Goal: Information Seeking & Learning: Learn about a topic

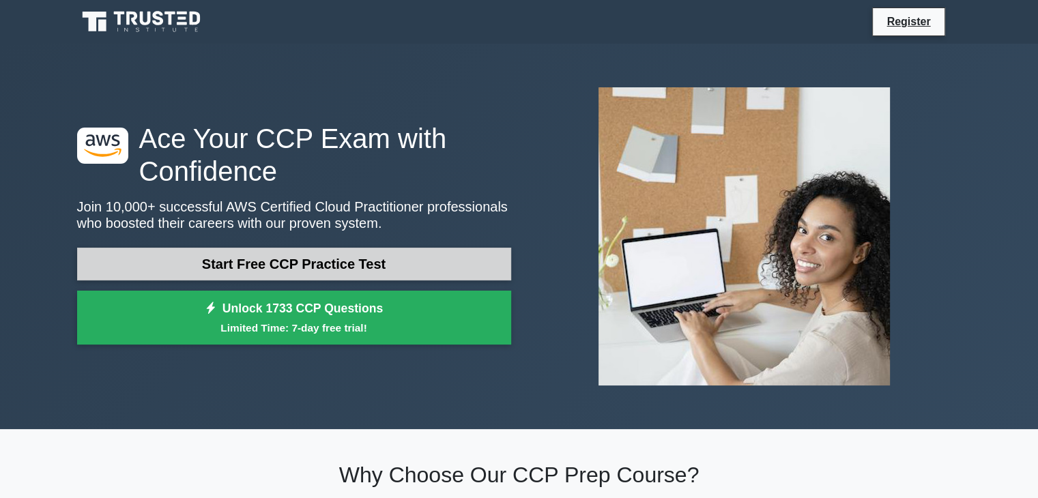
click at [255, 263] on link "Start Free CCP Practice Test" at bounding box center [294, 264] width 434 height 33
click at [186, 263] on link "Start Free CCP Practice Test" at bounding box center [294, 264] width 434 height 33
click at [213, 258] on link "Start Free CCP Practice Test" at bounding box center [294, 264] width 434 height 33
click at [173, 265] on link "Start Free CCP Practice Test" at bounding box center [294, 264] width 434 height 33
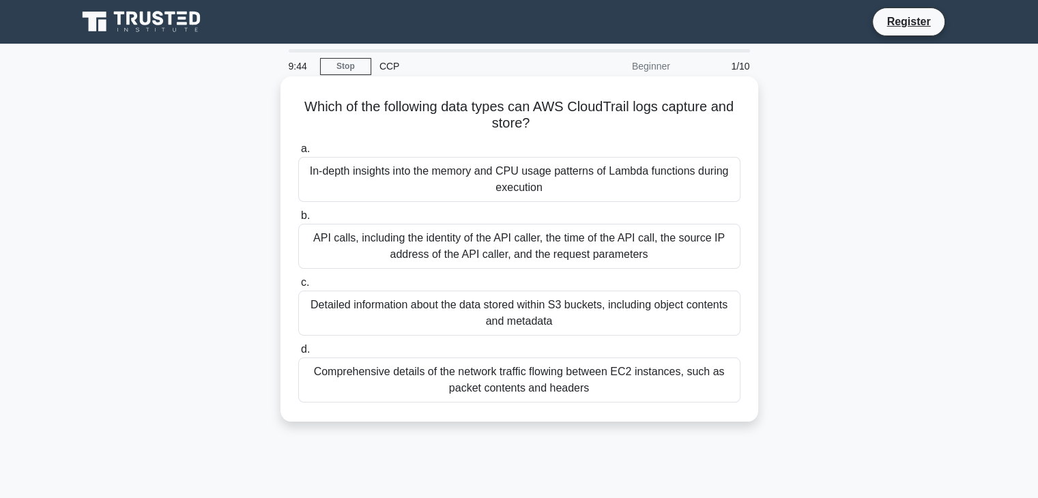
click at [415, 314] on div "Detailed information about the data stored within S3 buckets, including object …" at bounding box center [519, 313] width 442 height 45
click at [298, 287] on input "c. Detailed information about the data stored within S3 buckets, including obje…" at bounding box center [298, 282] width 0 height 9
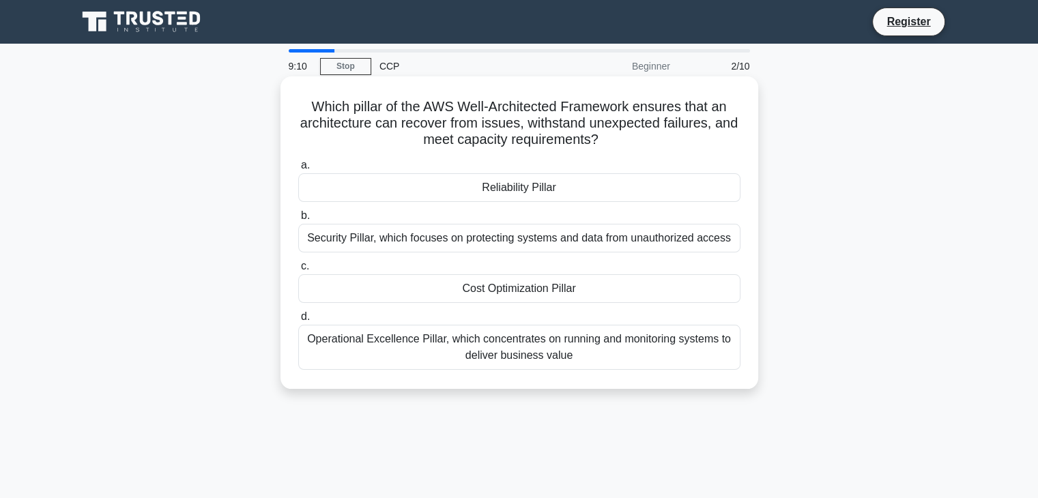
click at [441, 295] on div "Cost Optimization Pillar" at bounding box center [519, 288] width 442 height 29
click at [298, 271] on input "c. Cost Optimization Pillar" at bounding box center [298, 266] width 0 height 9
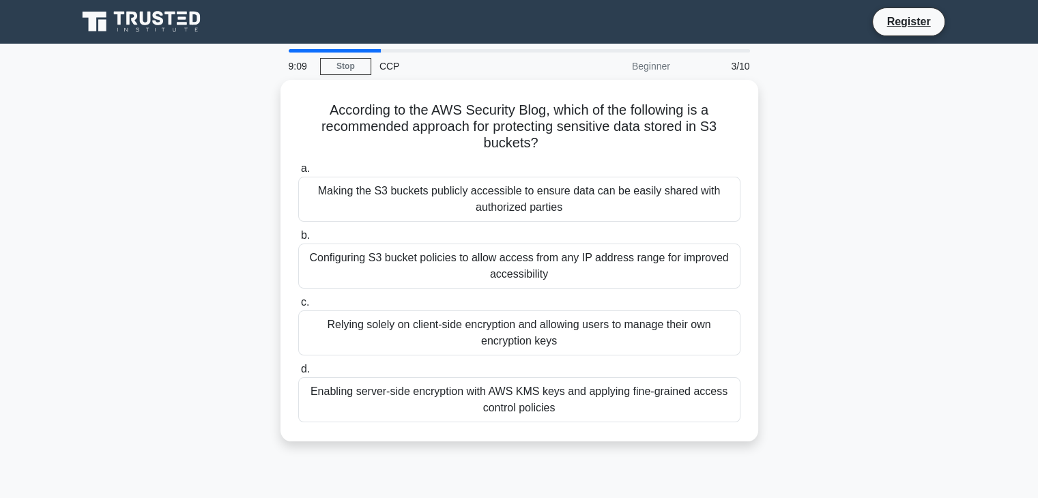
click at [441, 295] on label "c. Relying solely on client-side encryption and allowing users to manage their …" at bounding box center [519, 324] width 442 height 61
click at [298, 298] on input "c. Relying solely on client-side encryption and allowing users to manage their …" at bounding box center [298, 302] width 0 height 9
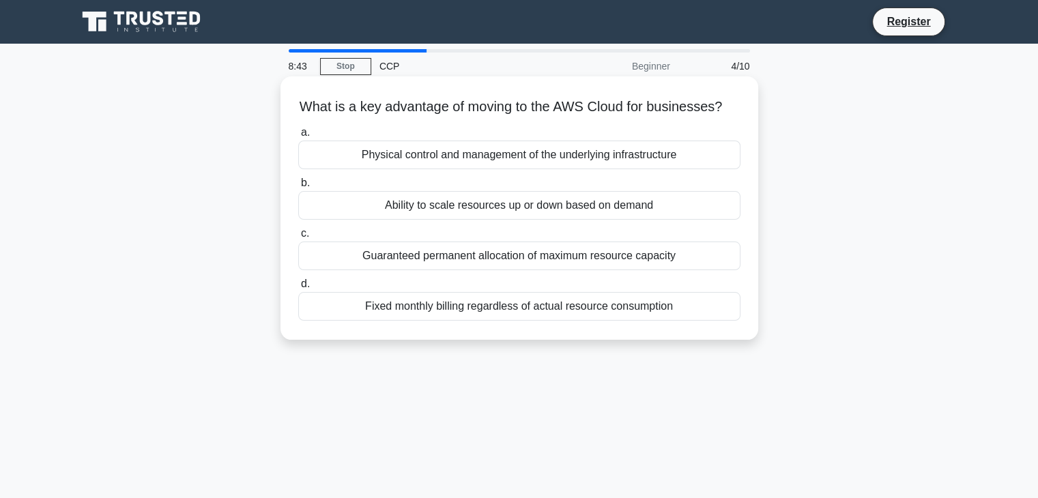
click at [457, 220] on div "Ability to scale resources up or down based on demand" at bounding box center [519, 205] width 442 height 29
click at [298, 188] on input "b. Ability to scale resources up or down based on demand" at bounding box center [298, 183] width 0 height 9
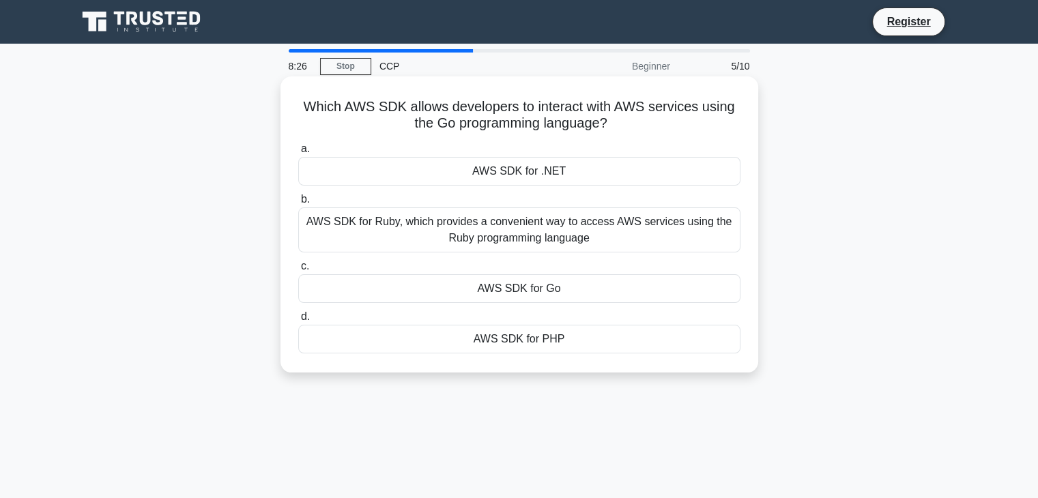
click at [477, 292] on div "AWS SDK for Go" at bounding box center [519, 288] width 442 height 29
click at [298, 271] on input "c. AWS SDK for Go" at bounding box center [298, 266] width 0 height 9
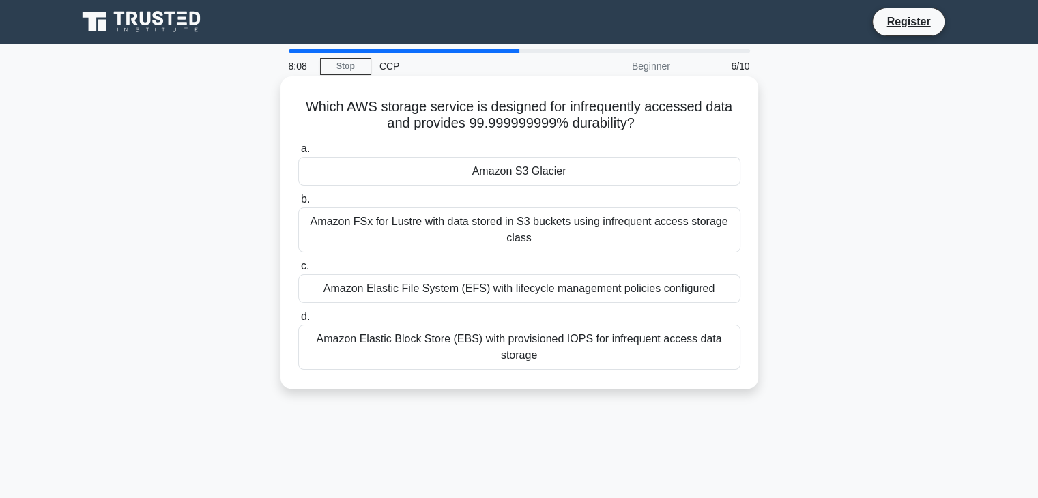
click at [492, 175] on div "Amazon S3 Glacier" at bounding box center [519, 171] width 442 height 29
click at [298, 154] on input "a. Amazon S3 Glacier" at bounding box center [298, 149] width 0 height 9
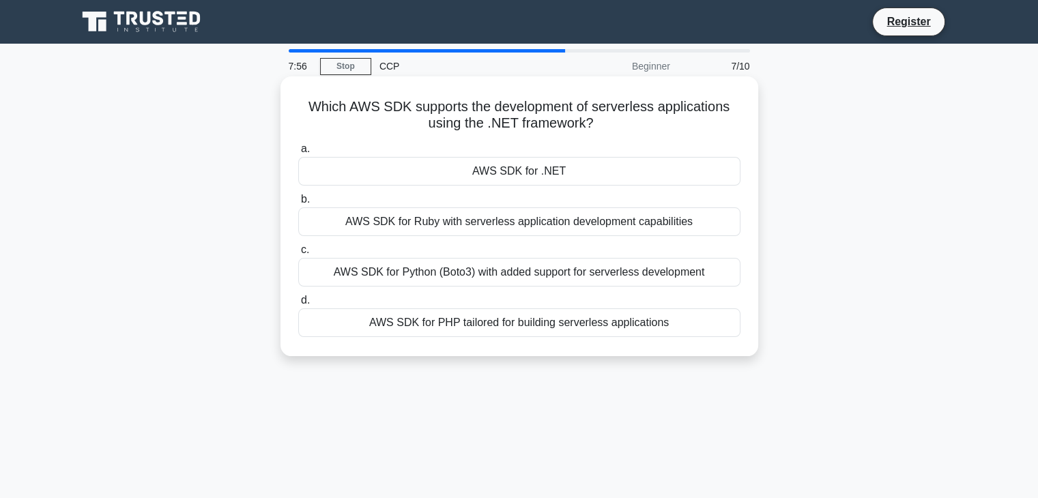
click at [492, 220] on div "AWS SDK for Ruby with serverless application development capabilities" at bounding box center [519, 221] width 442 height 29
click at [298, 204] on input "b. AWS SDK for Ruby with serverless application development capabilities" at bounding box center [298, 199] width 0 height 9
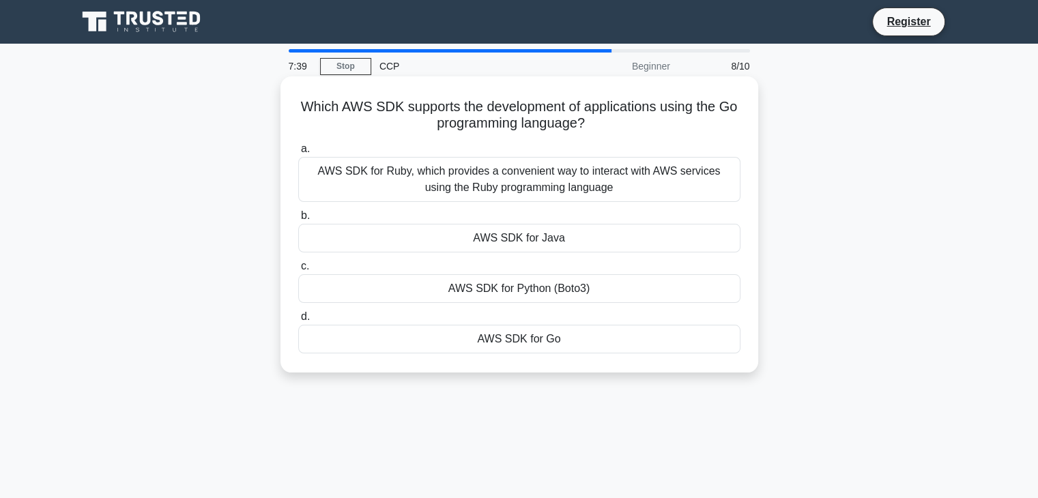
click at [472, 337] on div "AWS SDK for Go" at bounding box center [519, 339] width 442 height 29
click at [298, 321] on input "d. AWS SDK for Go" at bounding box center [298, 317] width 0 height 9
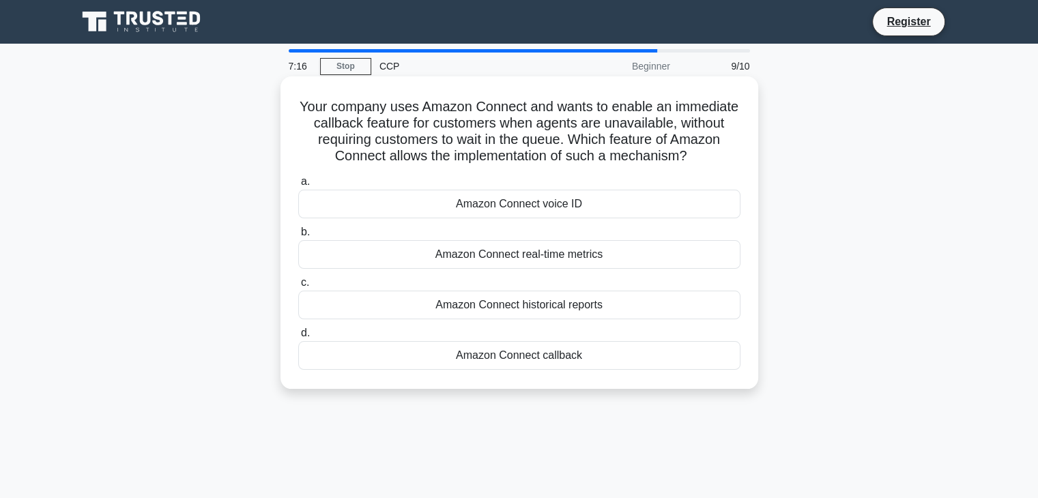
click at [483, 357] on div "Amazon Connect callback" at bounding box center [519, 355] width 442 height 29
click at [298, 338] on input "d. Amazon Connect callback" at bounding box center [298, 333] width 0 height 9
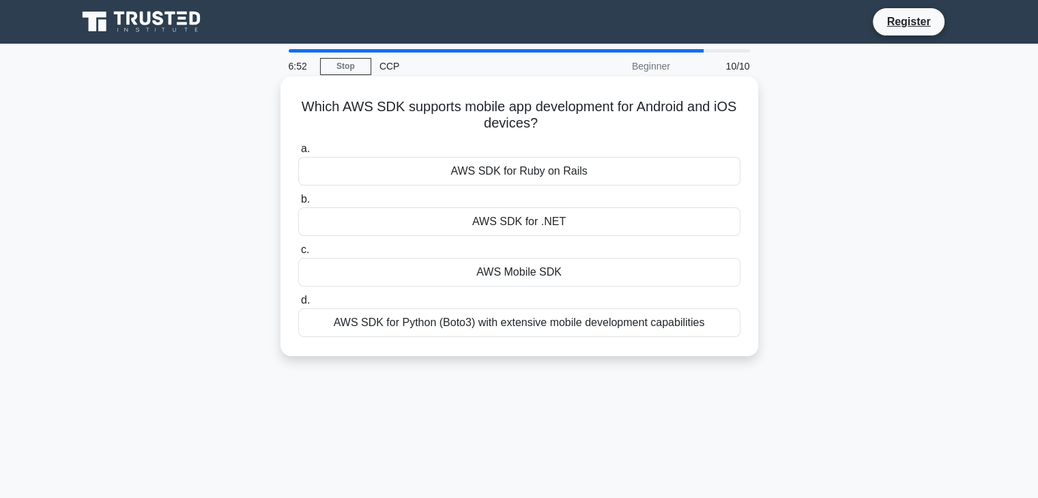
click at [504, 275] on div "AWS Mobile SDK" at bounding box center [519, 272] width 442 height 29
click at [298, 255] on input "c. AWS Mobile SDK" at bounding box center [298, 250] width 0 height 9
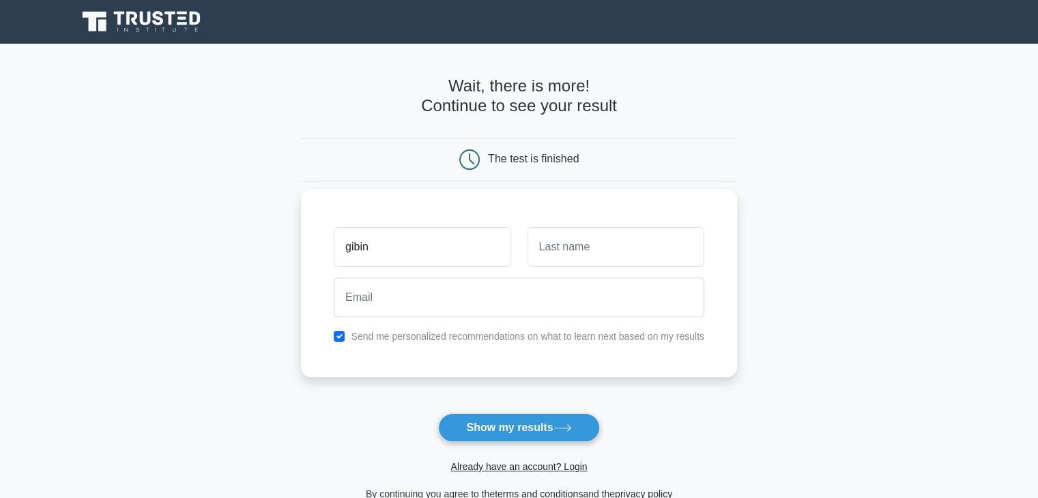
type input "gibin"
click at [562, 231] on input "text" at bounding box center [616, 247] width 177 height 40
type input "shaji"
click at [489, 442] on div "Already have an account? Login" at bounding box center [519, 458] width 436 height 33
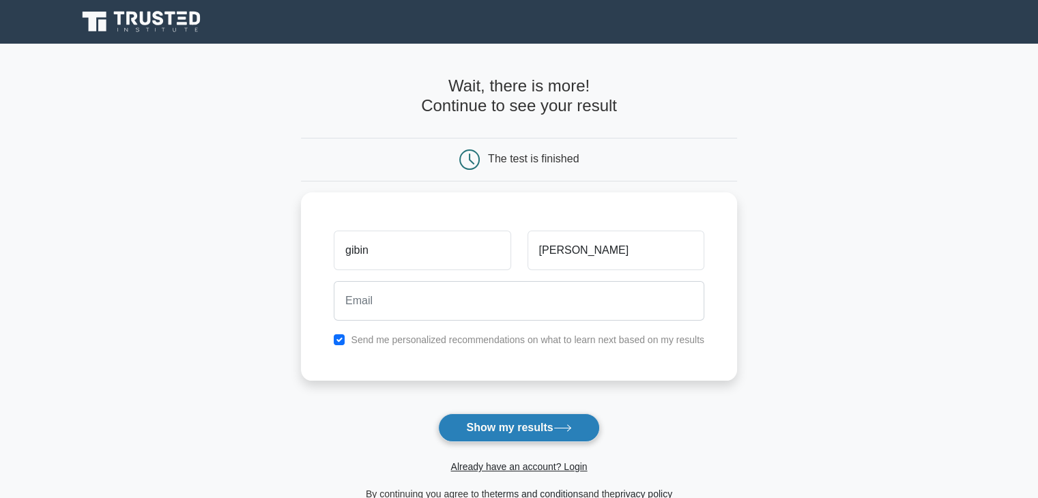
drag, startPoint x: 500, startPoint y: 408, endPoint x: 498, endPoint y: 422, distance: 13.7
click at [498, 422] on form "Wait, there is more! Continue to see your result The test is finished gibin sha…" at bounding box center [519, 289] width 436 height 426
click at [498, 422] on button "Show my results" at bounding box center [518, 428] width 161 height 29
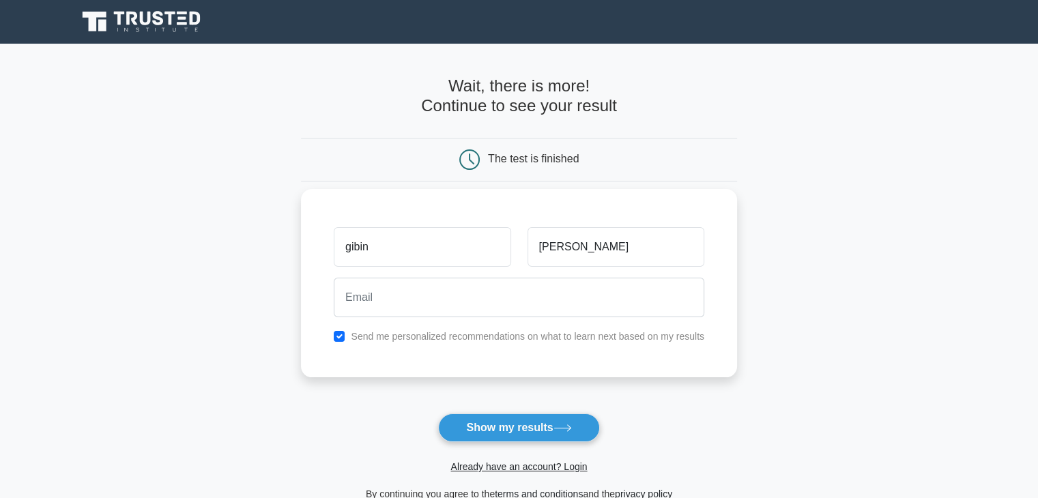
click at [456, 276] on div at bounding box center [519, 297] width 387 height 51
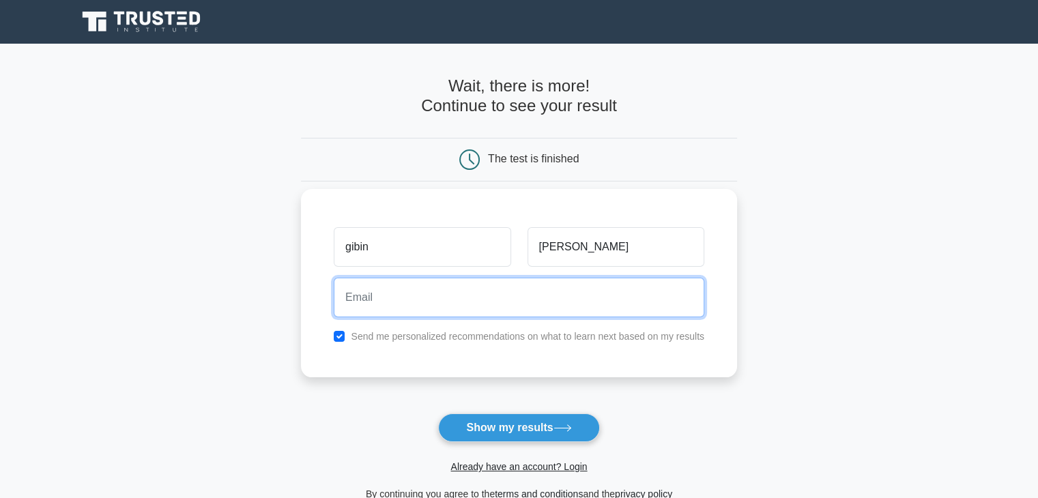
click at [455, 292] on input "email" at bounding box center [519, 298] width 371 height 40
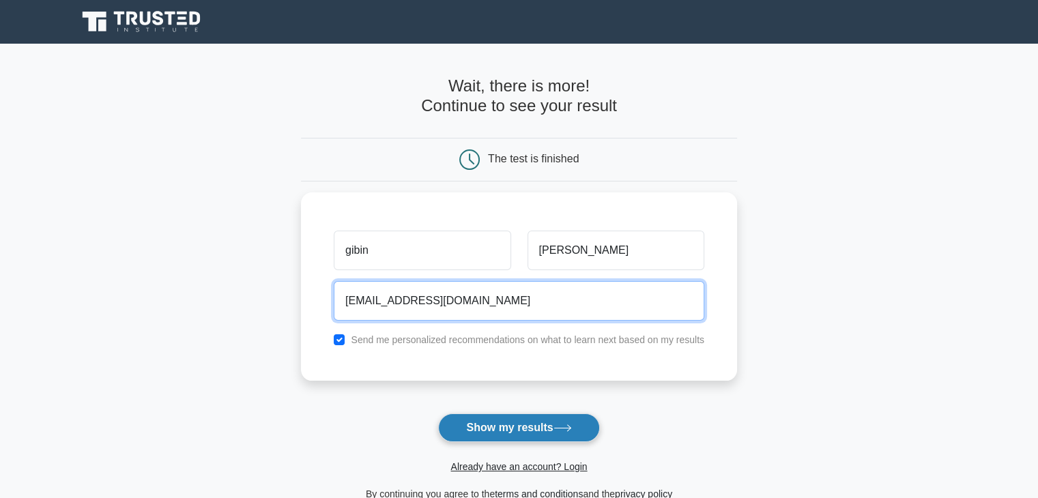
type input "gibinsha7@gmail.com"
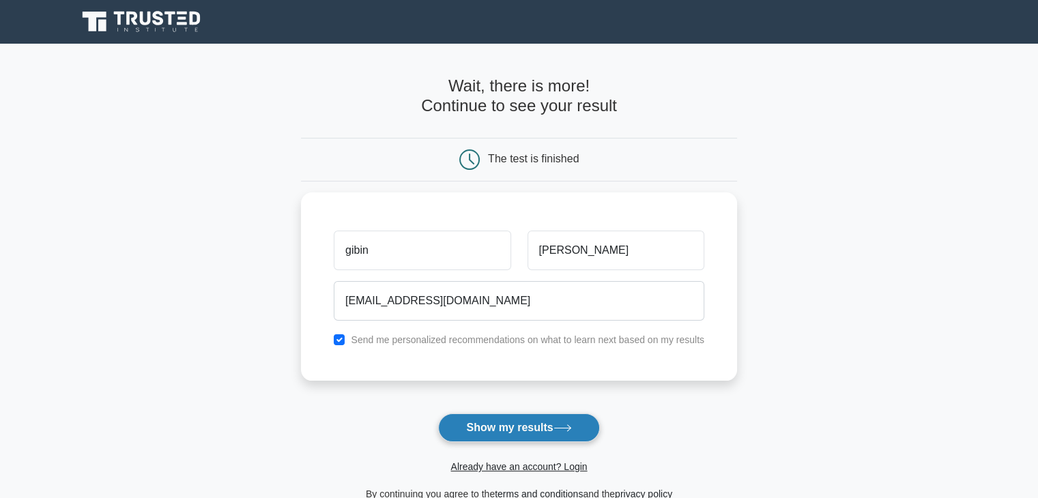
click at [468, 424] on button "Show my results" at bounding box center [518, 428] width 161 height 29
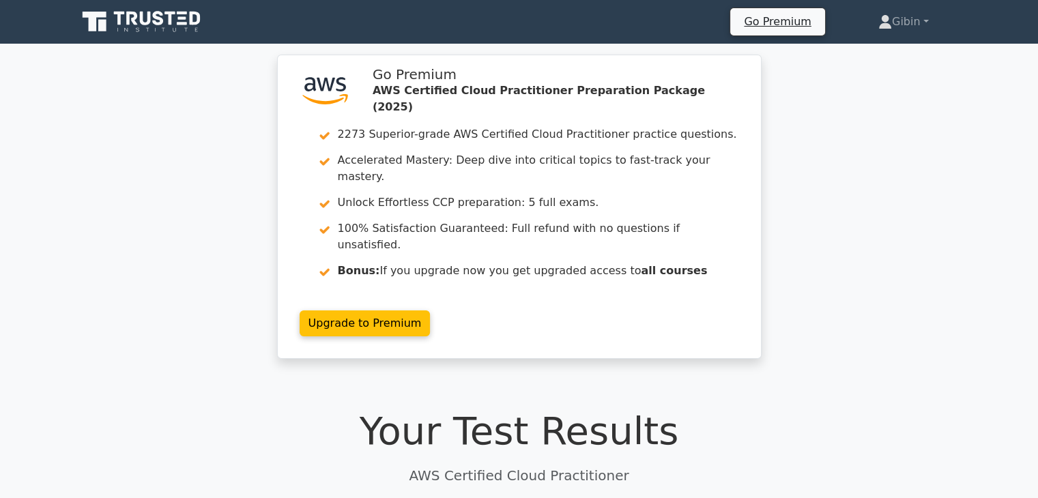
click at [468, 424] on div "Your Test Results AWS Certified Cloud Practitioner" at bounding box center [519, 446] width 884 height 77
click at [479, 408] on h1 "Your Test Results" at bounding box center [519, 431] width 884 height 46
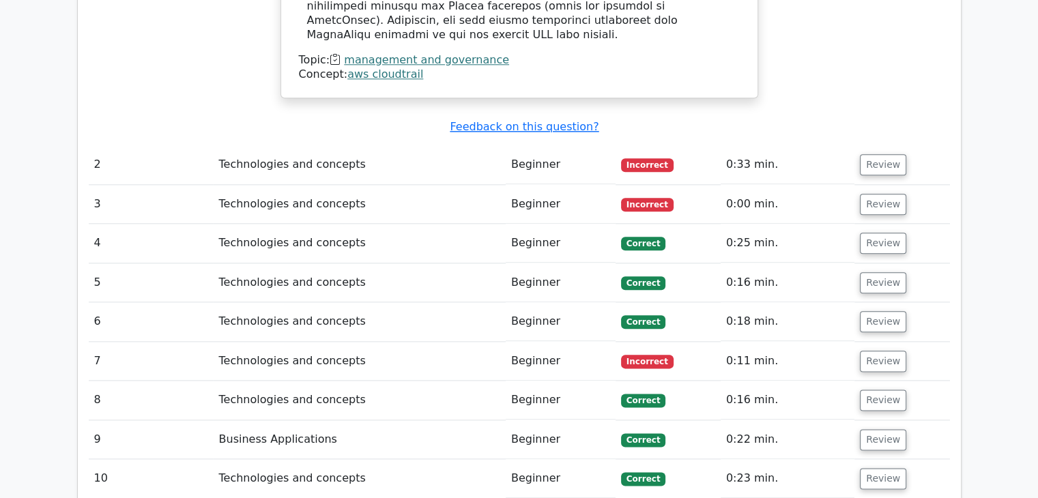
scroll to position [1593, 0]
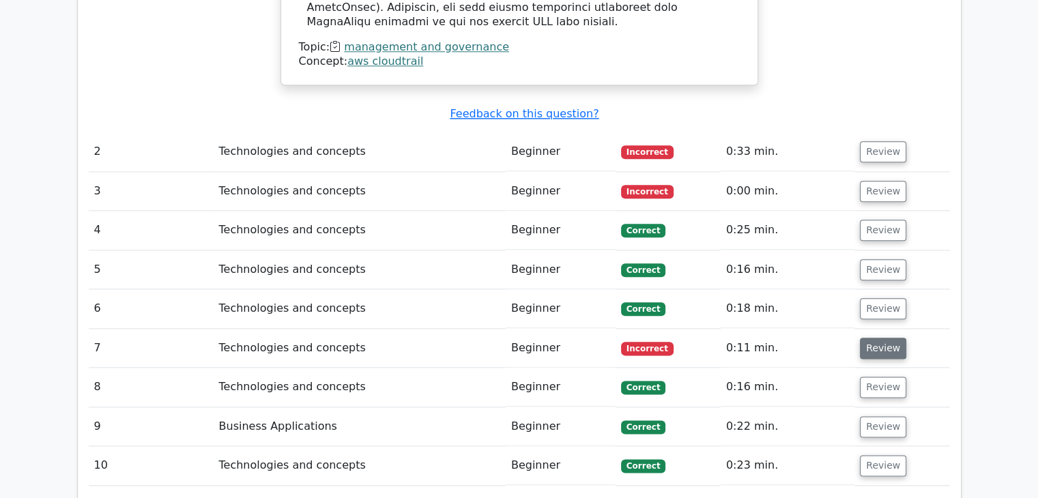
click at [873, 338] on button "Review" at bounding box center [883, 348] width 46 height 21
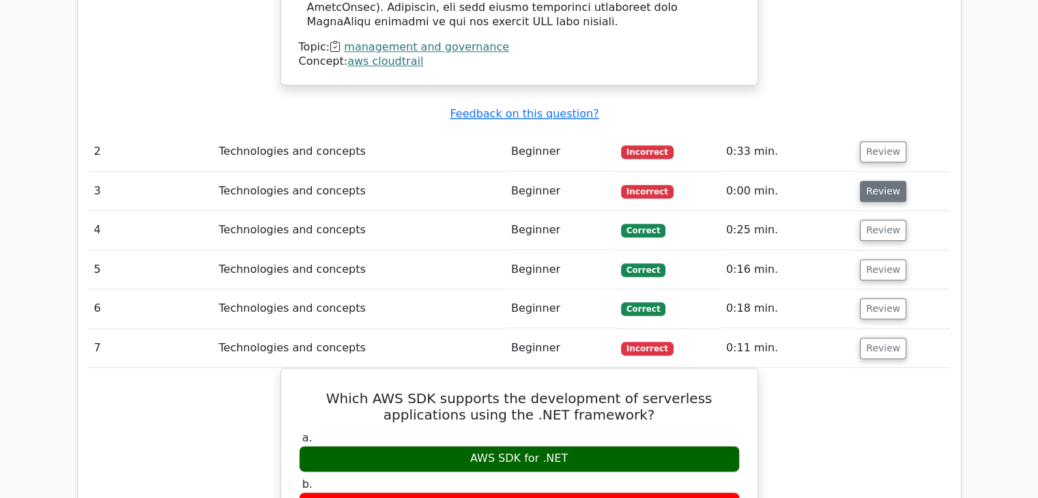
click at [878, 181] on button "Review" at bounding box center [883, 191] width 46 height 21
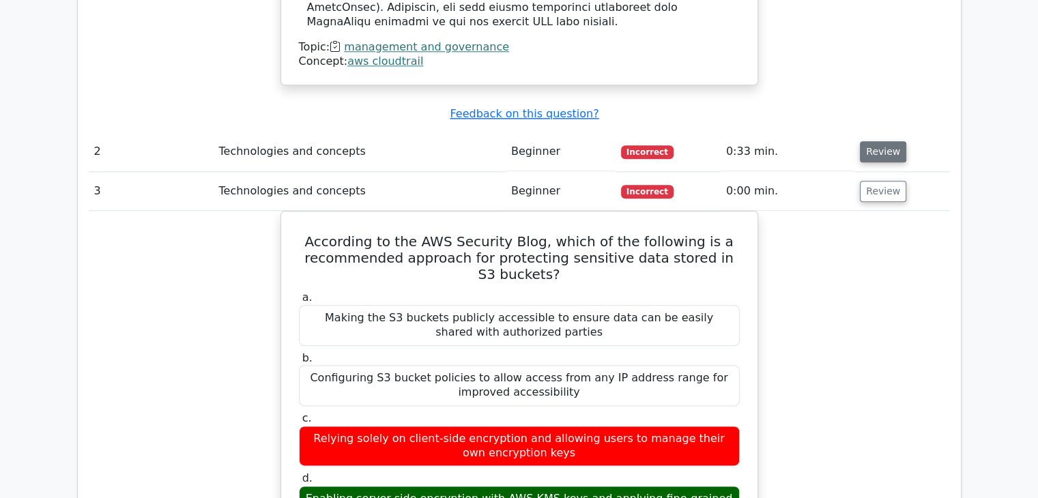
click at [884, 141] on button "Review" at bounding box center [883, 151] width 46 height 21
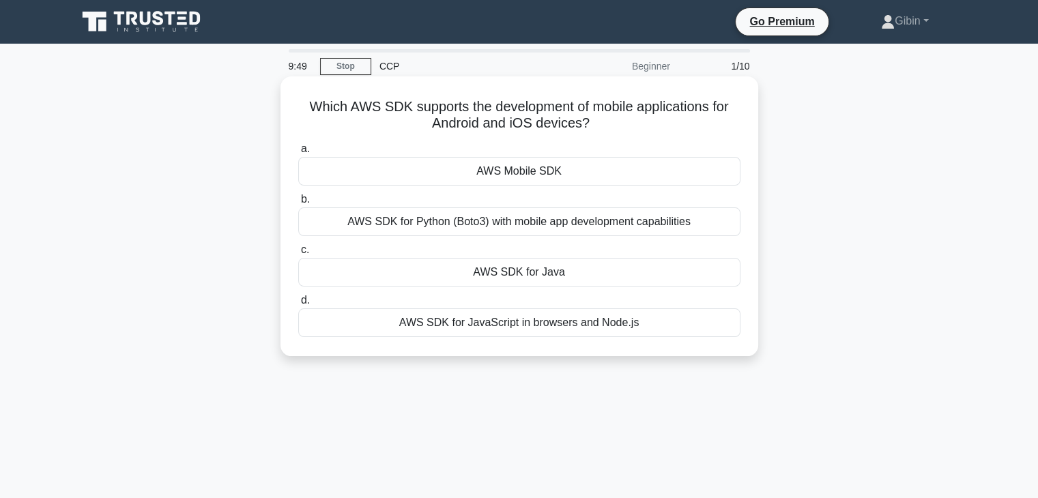
click at [480, 167] on div "AWS Mobile SDK" at bounding box center [519, 171] width 442 height 29
click at [298, 154] on input "a. AWS Mobile SDK" at bounding box center [298, 149] width 0 height 9
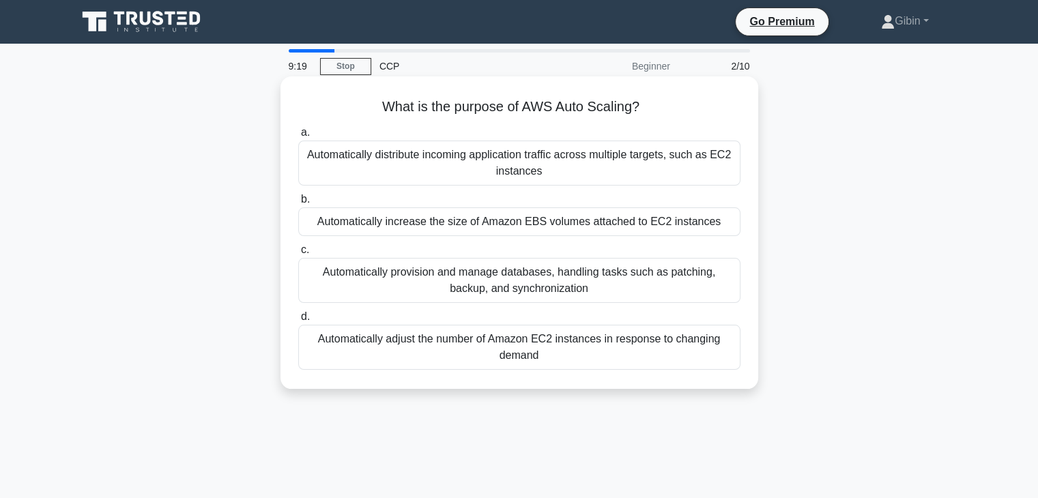
click at [437, 225] on div "Automatically increase the size of Amazon EBS volumes attached to EC2 instances" at bounding box center [519, 221] width 442 height 29
click at [298, 204] on input "b. Automatically increase the size of Amazon EBS volumes attached to EC2 instan…" at bounding box center [298, 199] width 0 height 9
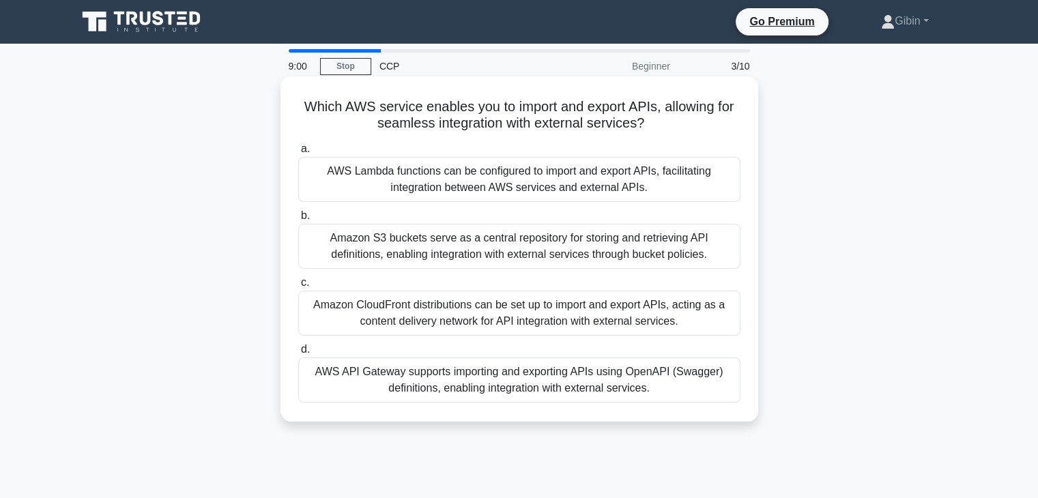
click at [429, 169] on div "AWS Lambda functions can be configured to import and export APIs, facilitating …" at bounding box center [519, 179] width 442 height 45
click at [298, 154] on input "a. AWS Lambda functions can be configured to import and export APIs, facilitati…" at bounding box center [298, 149] width 0 height 9
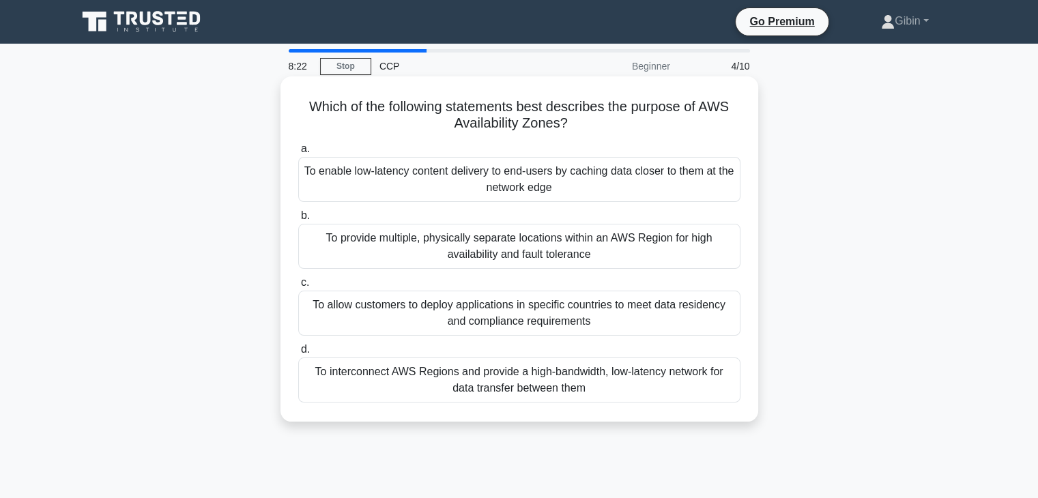
click div "To provide multiple, physically separate locations within an AWS Region for hig…"
click input "b. To provide multiple, physically separate locations within an AWS Region for …"
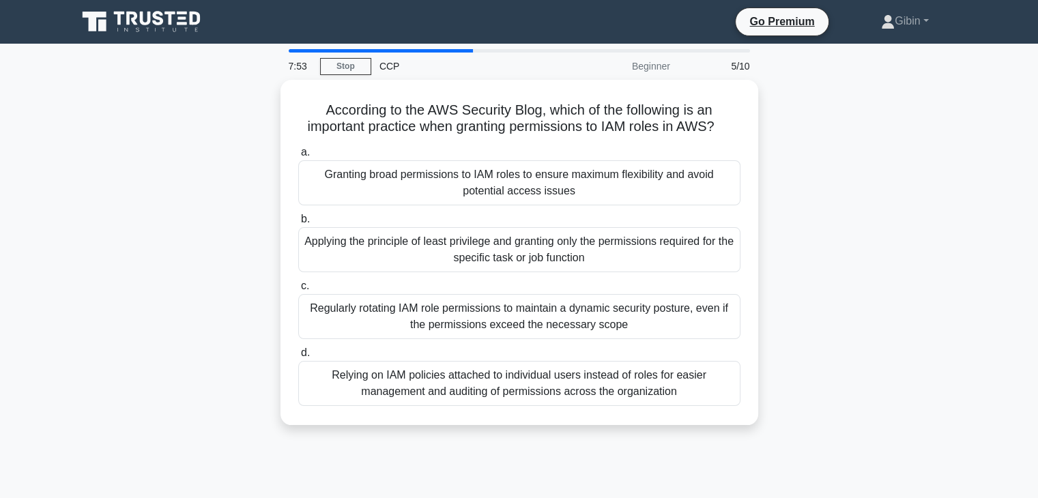
click div "Applying the principle of least privilege and granting only the permissions req…"
click input "b. Applying the principle of least privilege and granting only the permissions …"
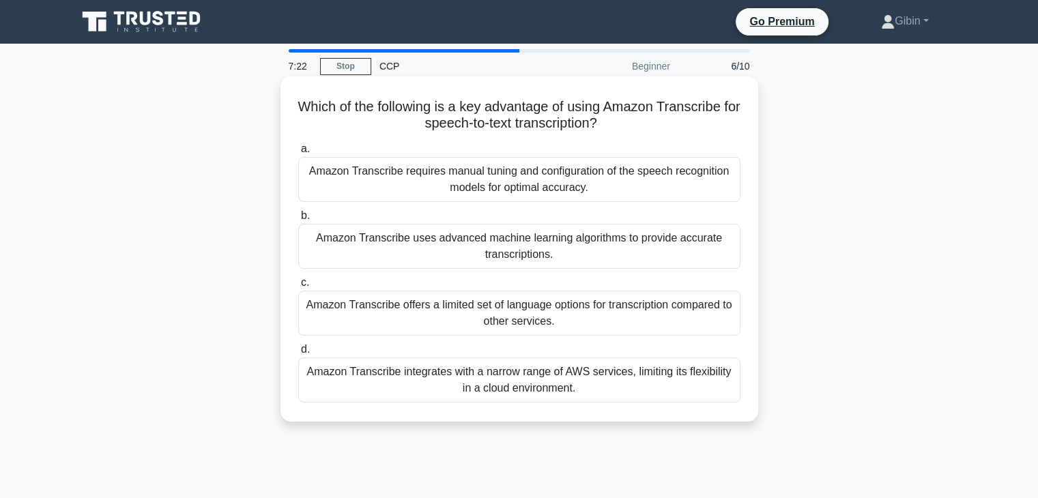
click at [381, 244] on div "Amazon Transcribe uses advanced machine learning algorithms to provide accurate…" at bounding box center [519, 246] width 442 height 45
click at [298, 220] on input "b. Amazon Transcribe uses advanced machine learning algorithms to provide accur…" at bounding box center [298, 216] width 0 height 9
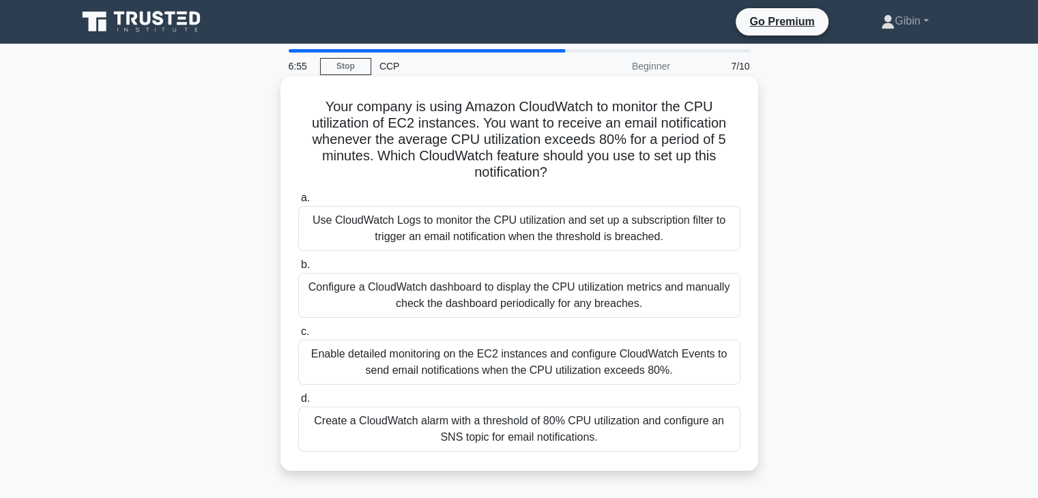
click at [431, 362] on div "Enable detailed monitoring on the EC2 instances and configure CloudWatch Events…" at bounding box center [519, 362] width 442 height 45
click at [298, 336] on input "c. Enable detailed monitoring on the EC2 instances and configure CloudWatch Eve…" at bounding box center [298, 332] width 0 height 9
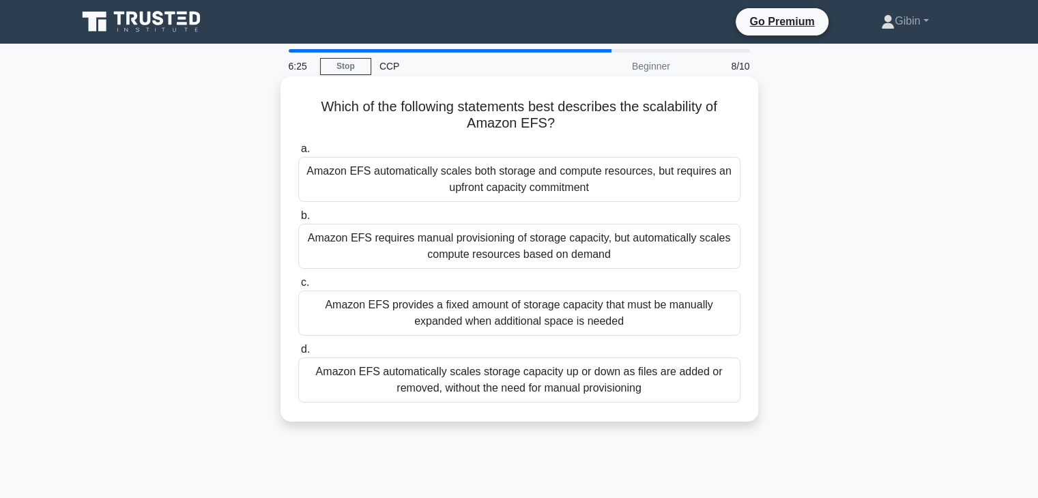
click at [446, 317] on div "Amazon EFS provides a fixed amount of storage capacity that must be manually ex…" at bounding box center [519, 313] width 442 height 45
click at [298, 287] on input "c. Amazon EFS provides a fixed amount of storage capacity that must be manually…" at bounding box center [298, 282] width 0 height 9
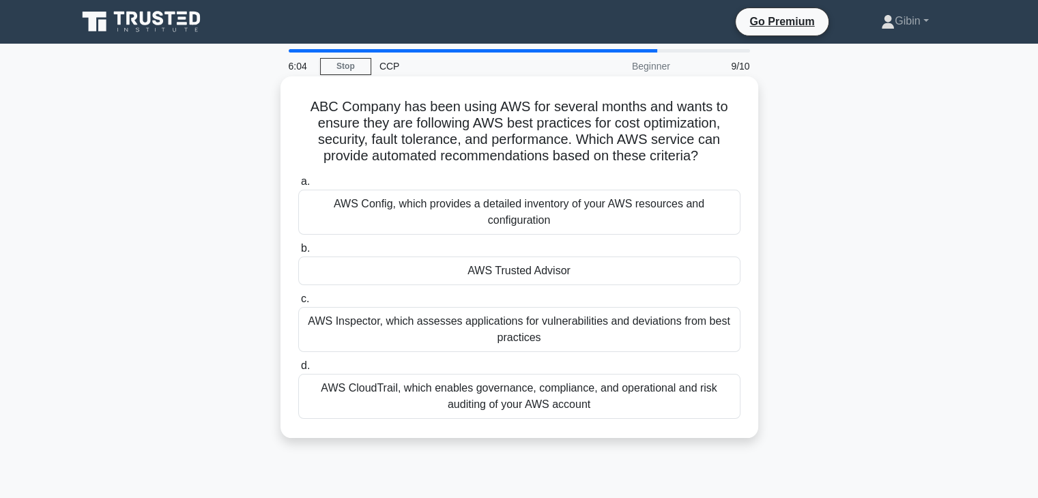
click at [539, 271] on div "AWS Trusted Advisor" at bounding box center [519, 271] width 442 height 29
click at [298, 253] on input "b. AWS Trusted Advisor" at bounding box center [298, 248] width 0 height 9
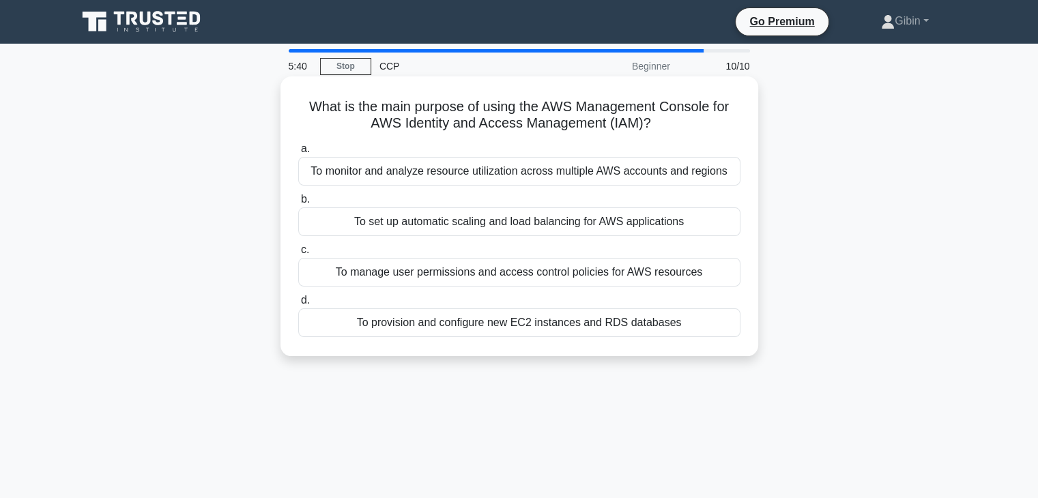
click at [527, 322] on div "To provision and configure new EC2 instances and RDS databases" at bounding box center [519, 322] width 442 height 29
click at [298, 305] on input "d. To provision and configure new EC2 instances and RDS databases" at bounding box center [298, 300] width 0 height 9
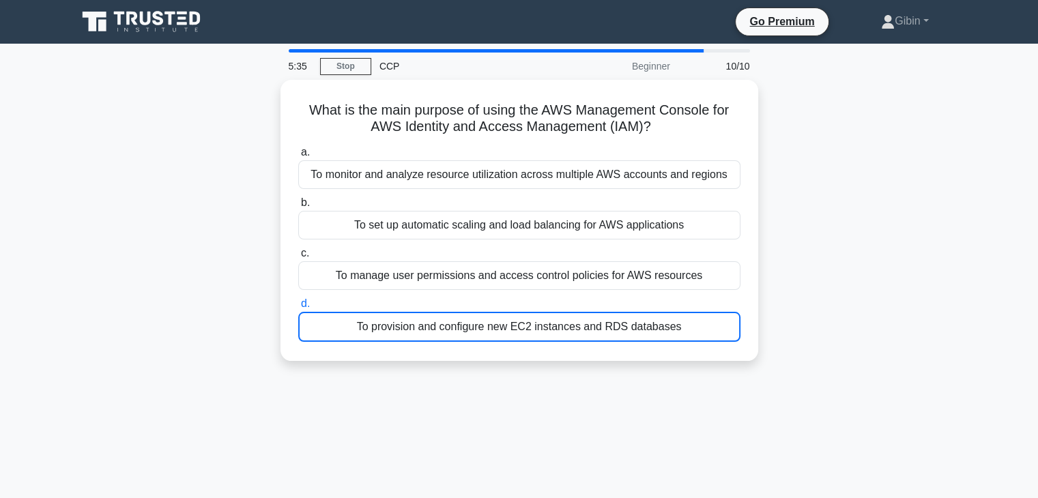
click at [233, 99] on div "What is the main purpose of using the AWS Management Console for AWS Identity a…" at bounding box center [519, 229] width 901 height 298
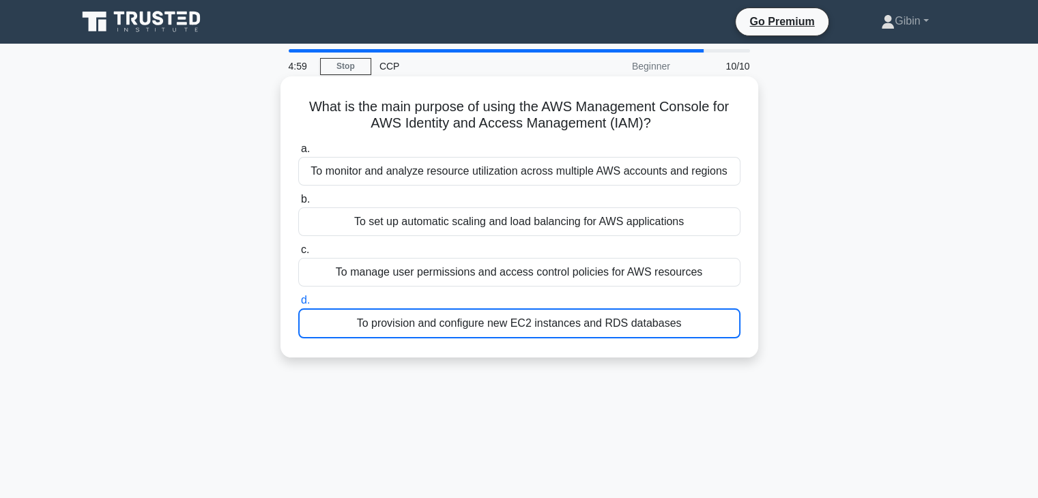
click at [326, 268] on div "To manage user permissions and access control policies for AWS resources" at bounding box center [519, 272] width 442 height 29
click at [298, 255] on input "c. To manage user permissions and access control policies for AWS resources" at bounding box center [298, 250] width 0 height 9
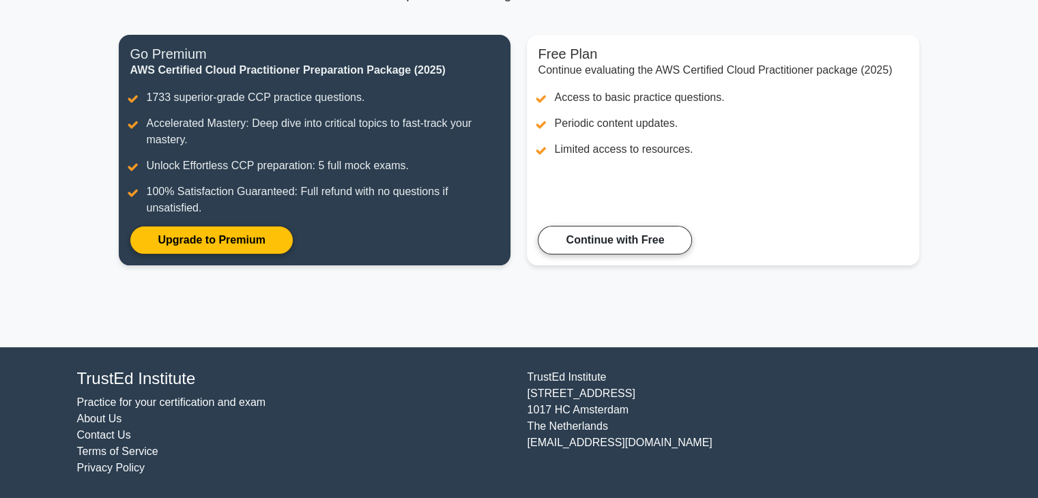
scroll to position [14, 0]
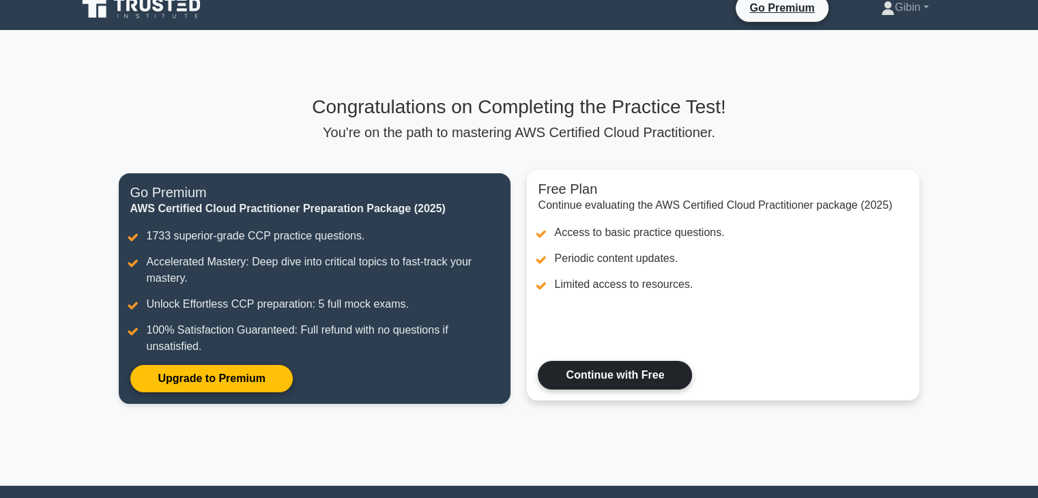
click at [628, 387] on link "Continue with Free" at bounding box center [615, 375] width 154 height 29
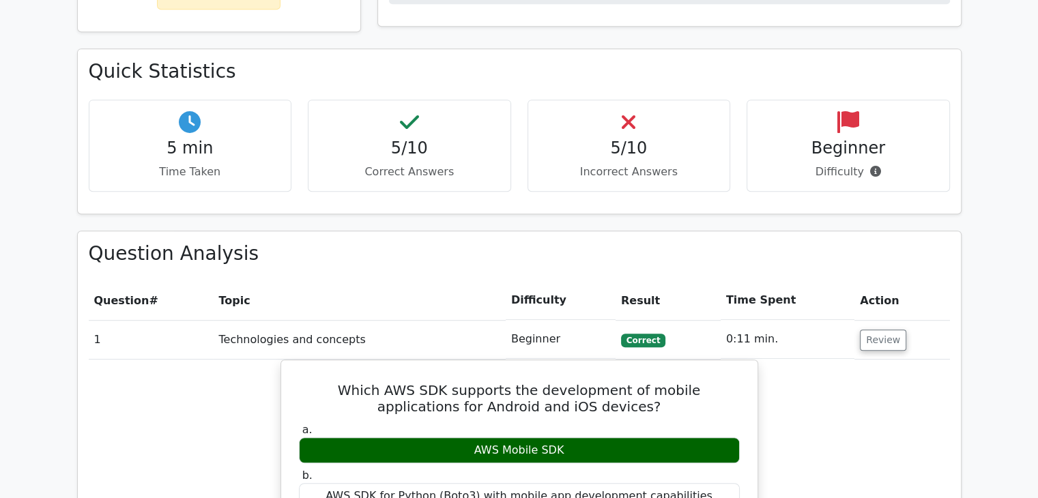
scroll to position [1623, 0]
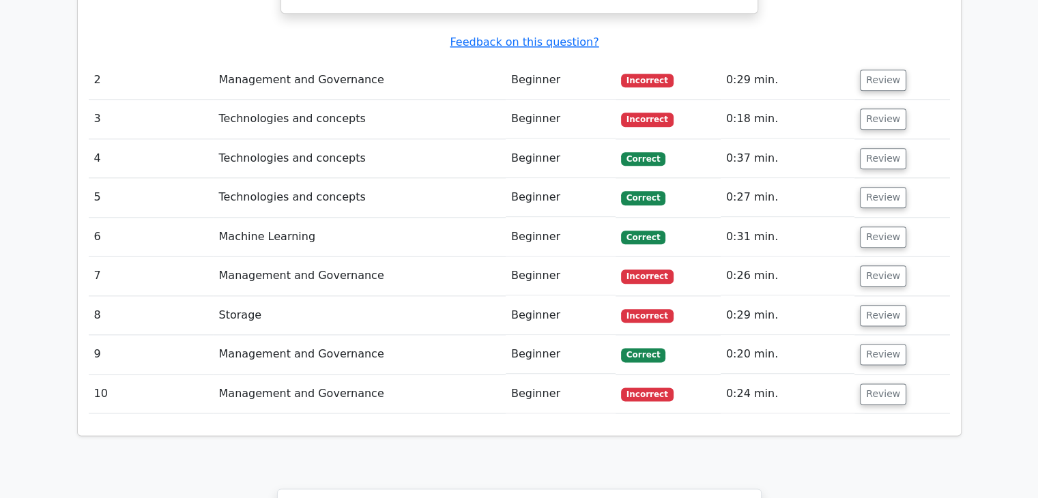
click at [644, 388] on span "Incorrect" at bounding box center [647, 395] width 53 height 14
click at [871, 384] on button "Review" at bounding box center [883, 394] width 46 height 21
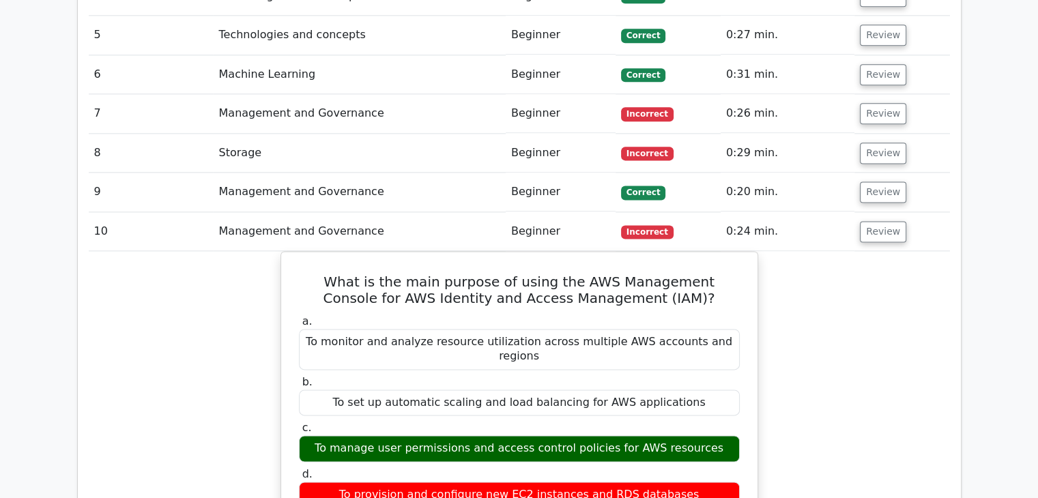
scroll to position [1662, 0]
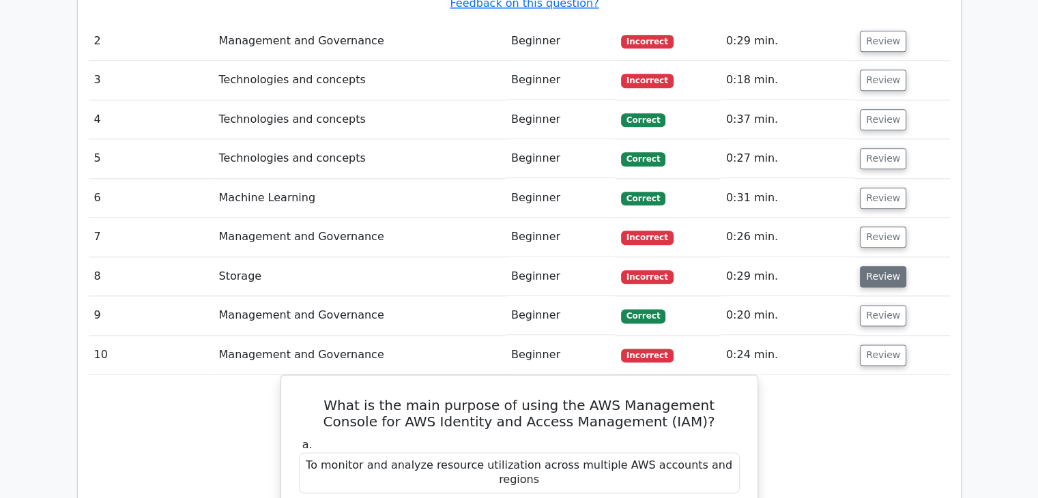
click at [865, 266] on button "Review" at bounding box center [883, 276] width 46 height 21
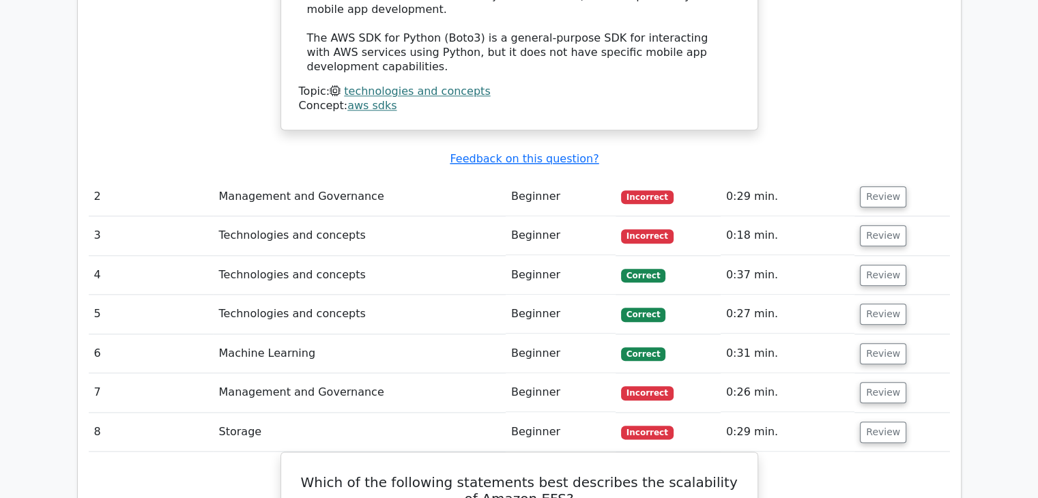
scroll to position [1522, 0]
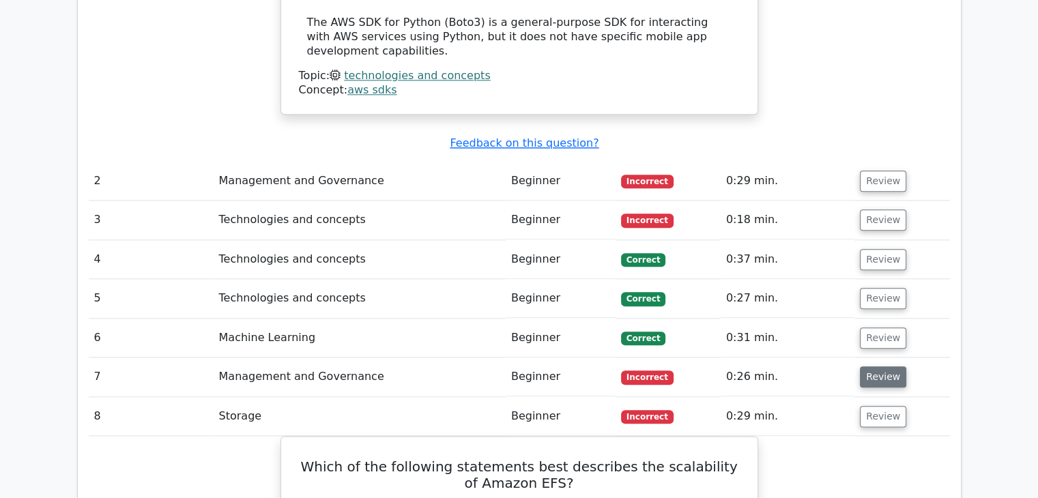
click at [889, 366] on button "Review" at bounding box center [883, 376] width 46 height 21
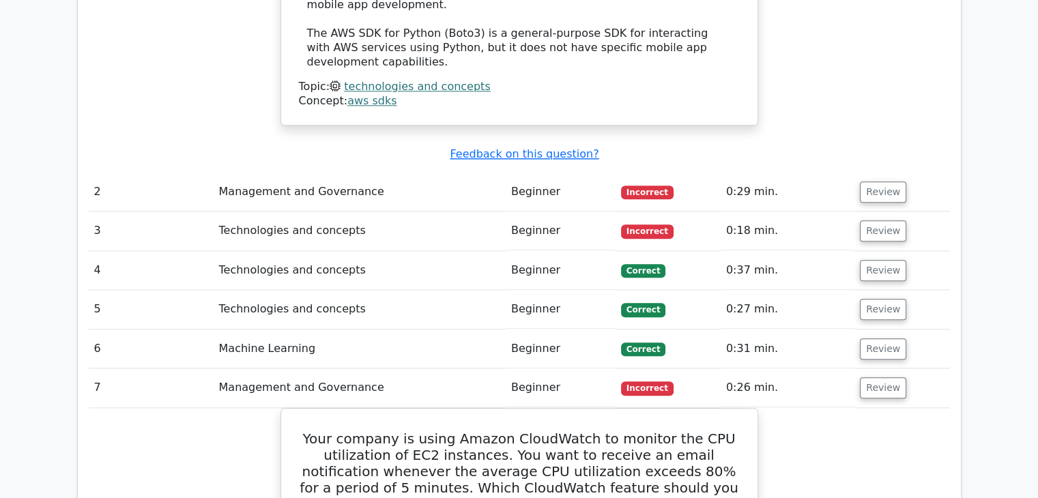
scroll to position [1494, 0]
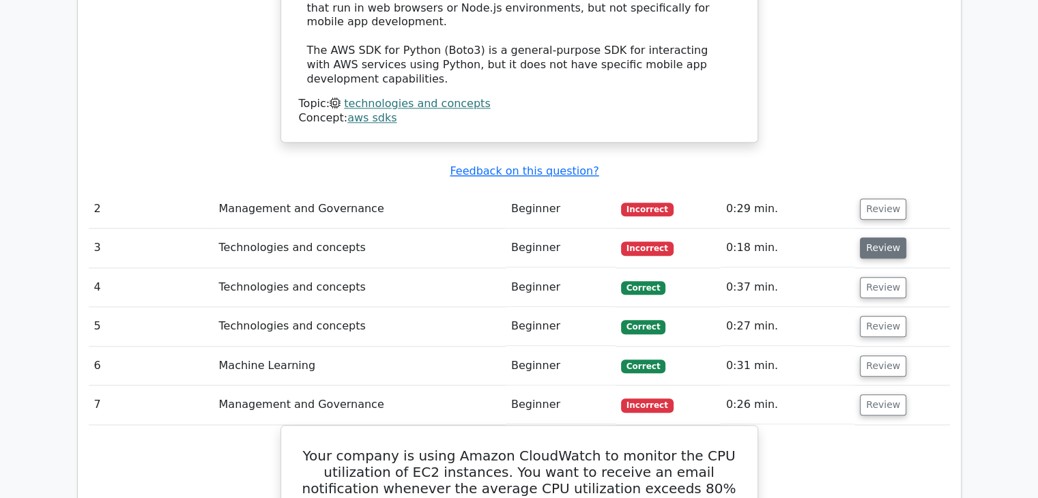
click at [891, 237] on button "Review" at bounding box center [883, 247] width 46 height 21
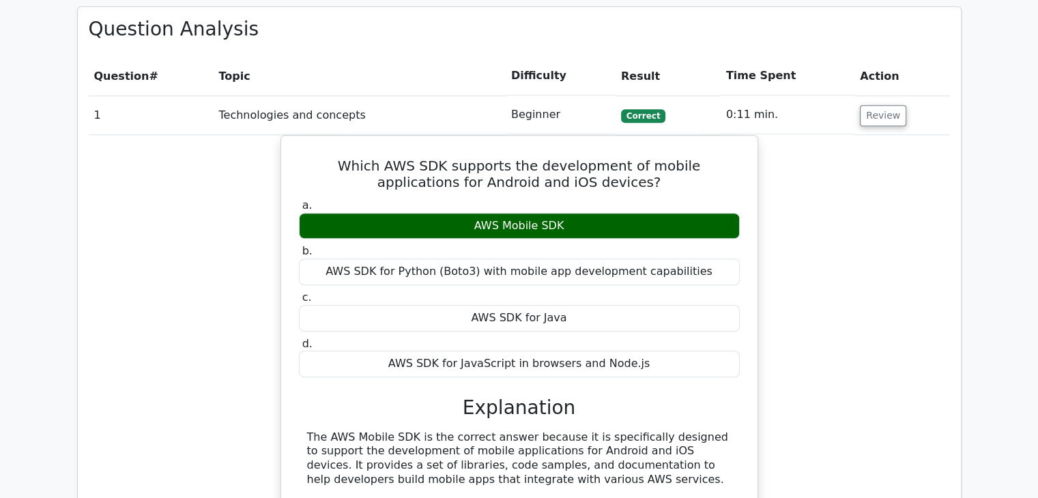
scroll to position [909, 0]
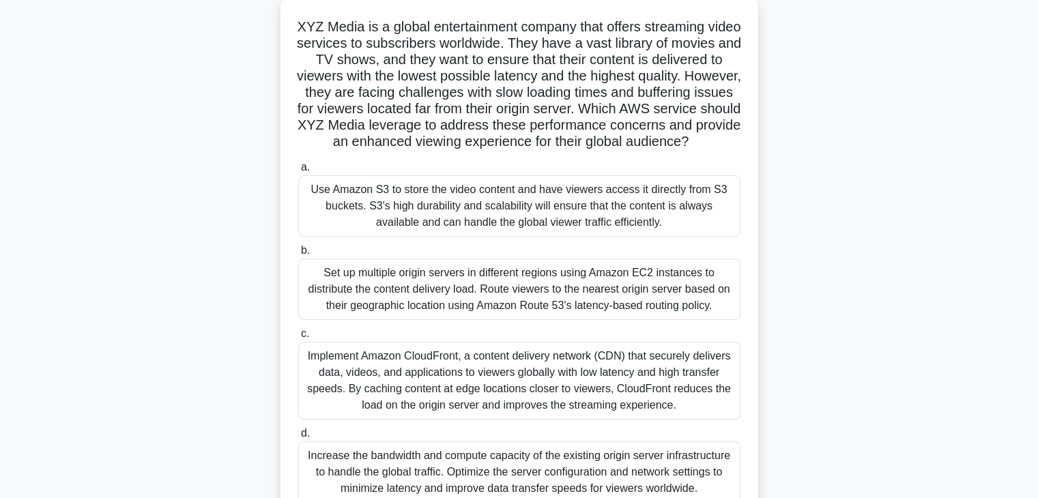
scroll to position [82, 0]
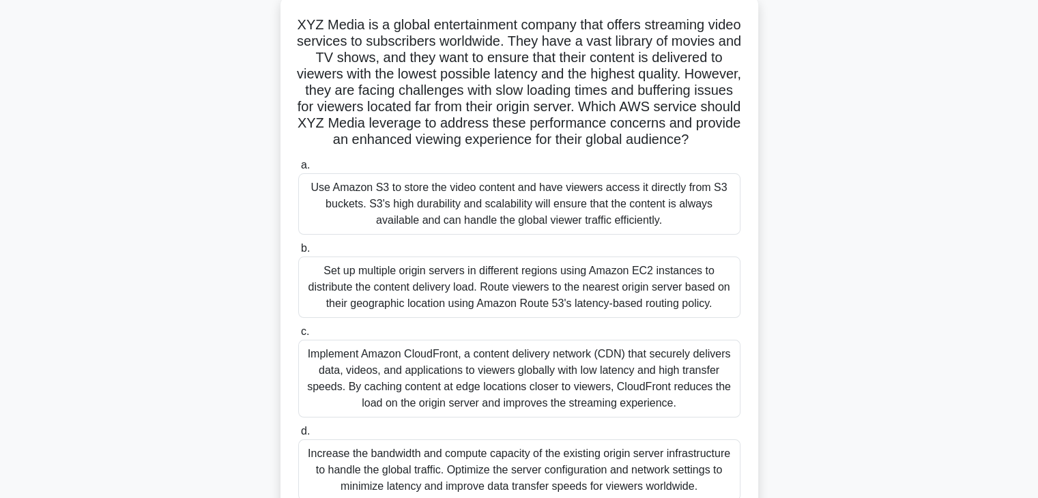
click at [594, 372] on div "Implement Amazon CloudFront, a content delivery network (CDN) that securely del…" at bounding box center [519, 379] width 442 height 78
click at [298, 336] on input "c. Implement Amazon CloudFront, a content delivery network (CDN) that securely …" at bounding box center [298, 332] width 0 height 9
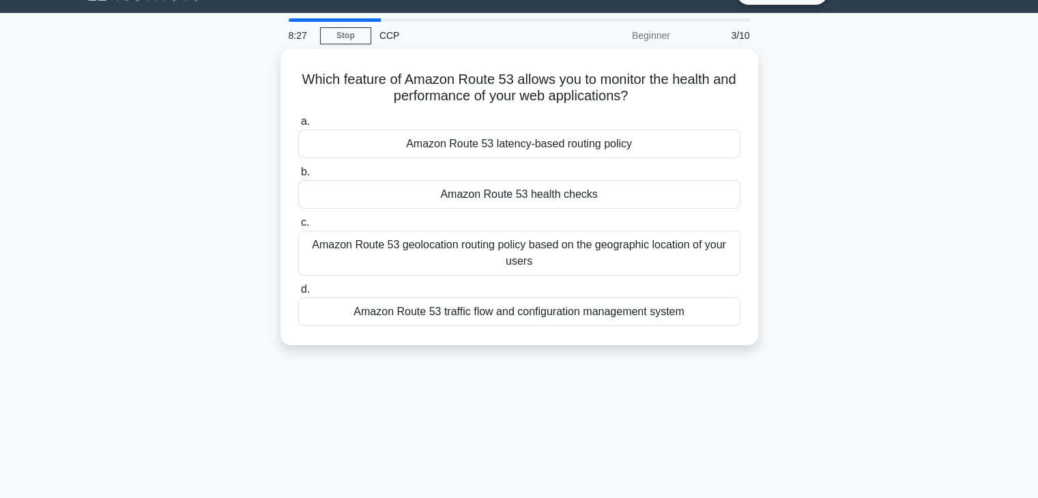
scroll to position [0, 0]
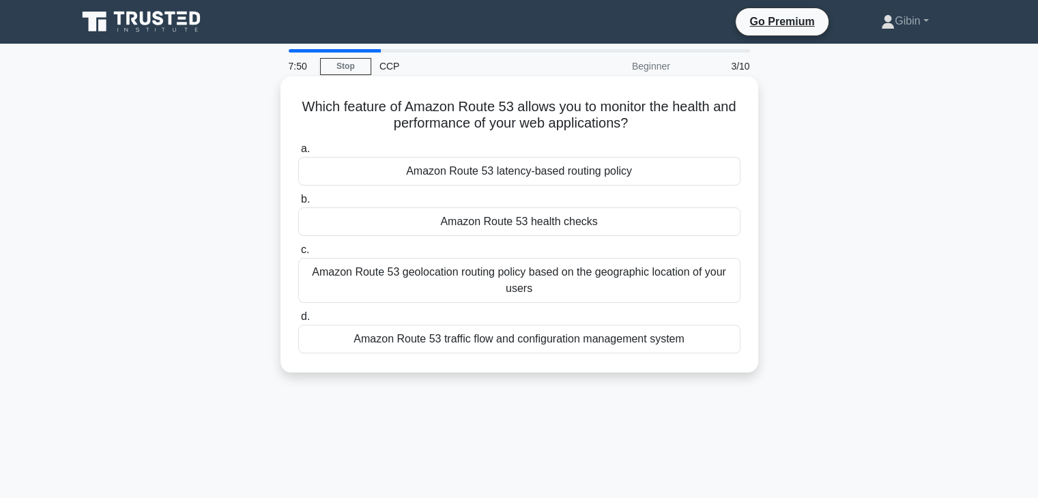
click at [413, 224] on div "Amazon Route 53 health checks" at bounding box center [519, 221] width 442 height 29
click at [298, 204] on input "b. Amazon Route 53 health checks" at bounding box center [298, 199] width 0 height 9
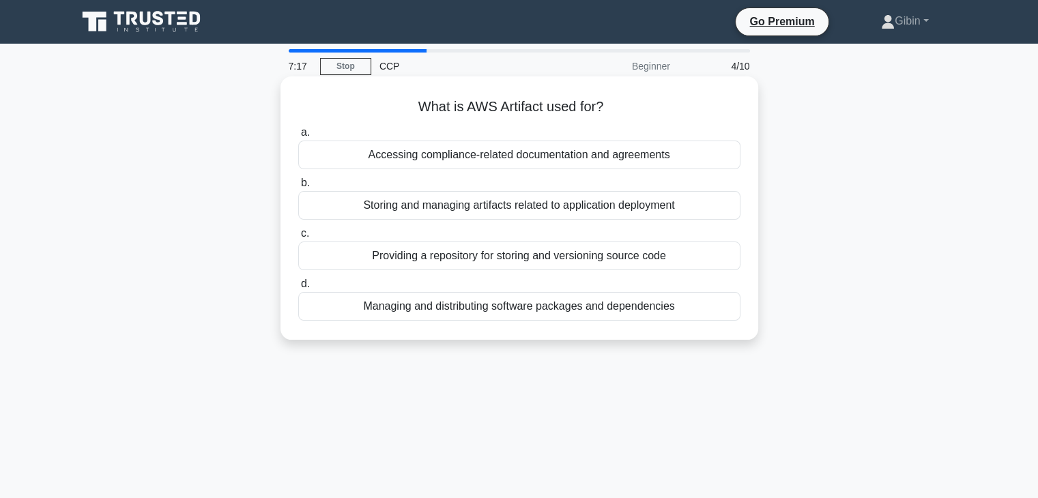
click at [453, 155] on div "Accessing compliance-related documentation and agreements" at bounding box center [519, 155] width 442 height 29
click at [298, 137] on input "a. Accessing compliance-related documentation and agreements" at bounding box center [298, 132] width 0 height 9
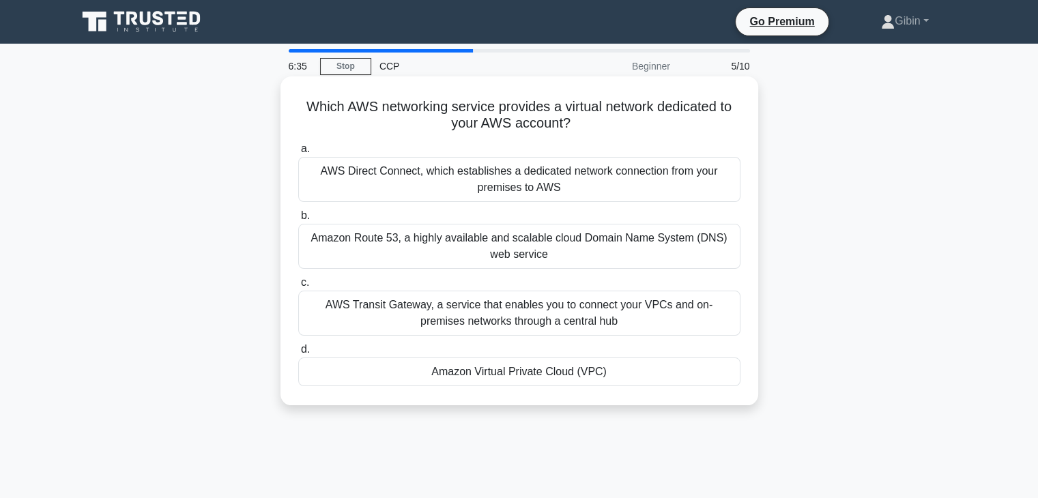
click at [406, 186] on div "AWS Direct Connect, which establishes a dedicated network connection from your …" at bounding box center [519, 179] width 442 height 45
click at [298, 154] on input "a. AWS Direct Connect, which establishes a dedicated network connection from yo…" at bounding box center [298, 149] width 0 height 9
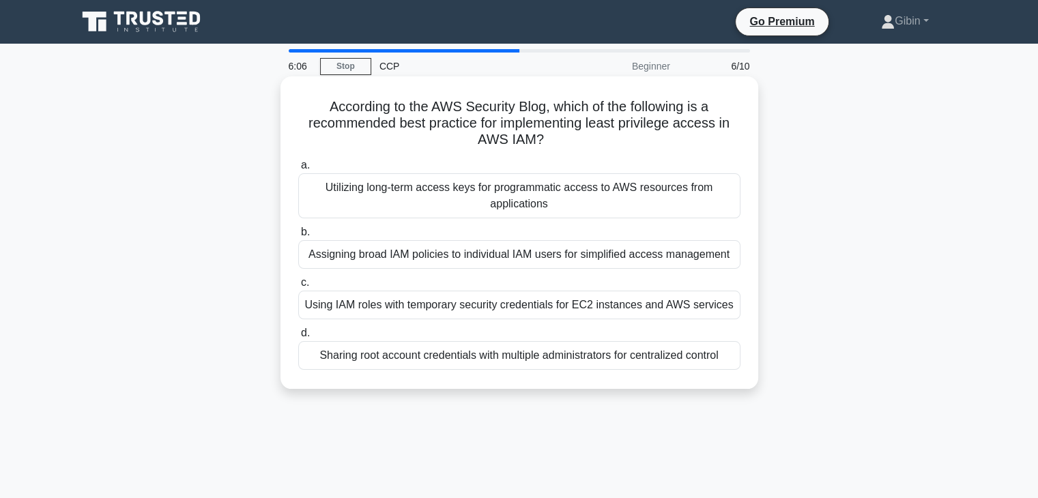
click at [322, 298] on div "Using IAM roles with temporary security credentials for EC2 instances and AWS s…" at bounding box center [519, 305] width 442 height 29
click at [298, 287] on input "c. Using IAM roles with temporary security credentials for EC2 instances and AW…" at bounding box center [298, 282] width 0 height 9
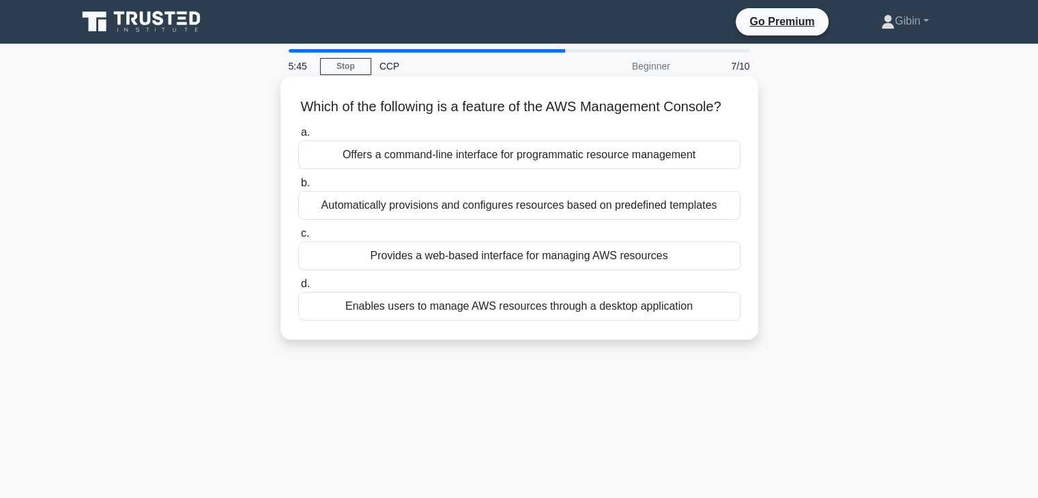
click at [339, 268] on div "Provides a web-based interface for managing AWS resources" at bounding box center [519, 256] width 442 height 29
click at [298, 238] on input "c. Provides a web-based interface for managing AWS resources" at bounding box center [298, 233] width 0 height 9
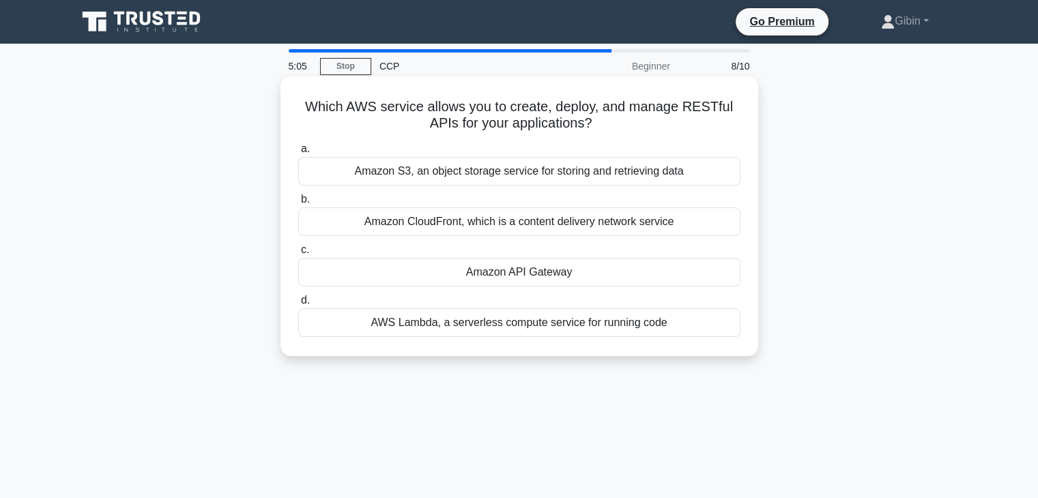
click at [363, 269] on div "Amazon API Gateway" at bounding box center [519, 272] width 442 height 29
click at [298, 255] on input "c. Amazon API Gateway" at bounding box center [298, 250] width 0 height 9
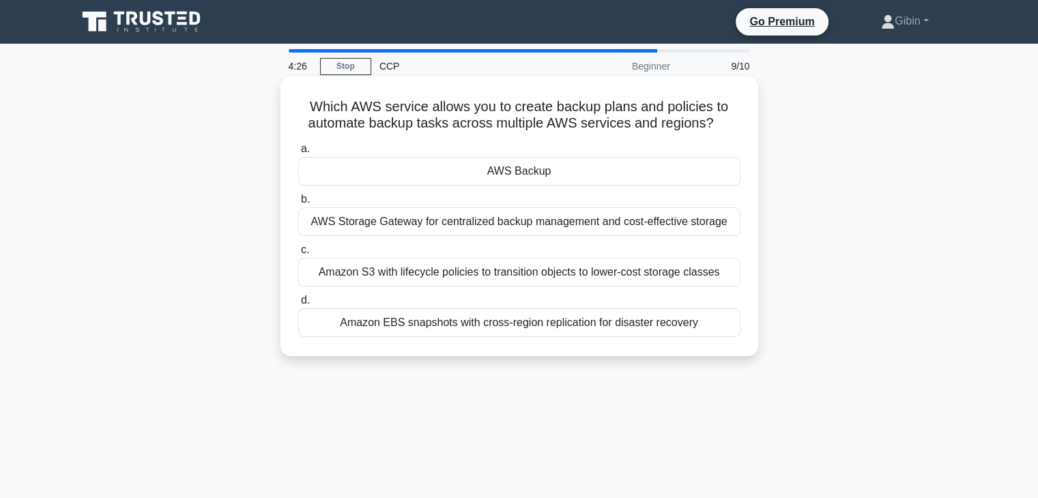
click at [391, 171] on div "AWS Backup" at bounding box center [519, 171] width 442 height 29
click at [298, 154] on input "a. AWS Backup" at bounding box center [298, 149] width 0 height 9
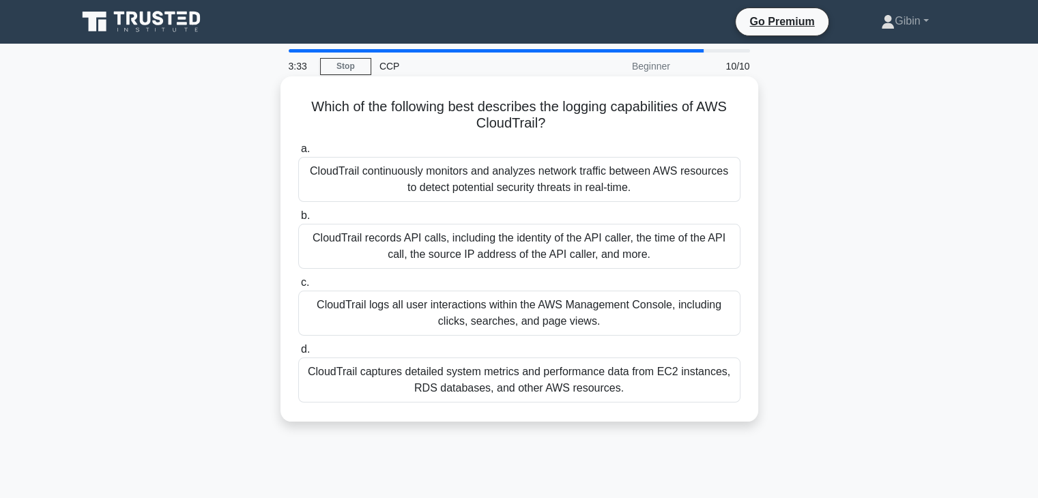
click at [380, 257] on div "CloudTrail records API calls, including the identity of the API caller, the tim…" at bounding box center [519, 246] width 442 height 45
click at [298, 220] on input "b. CloudTrail records API calls, including the identity of the API caller, the …" at bounding box center [298, 216] width 0 height 9
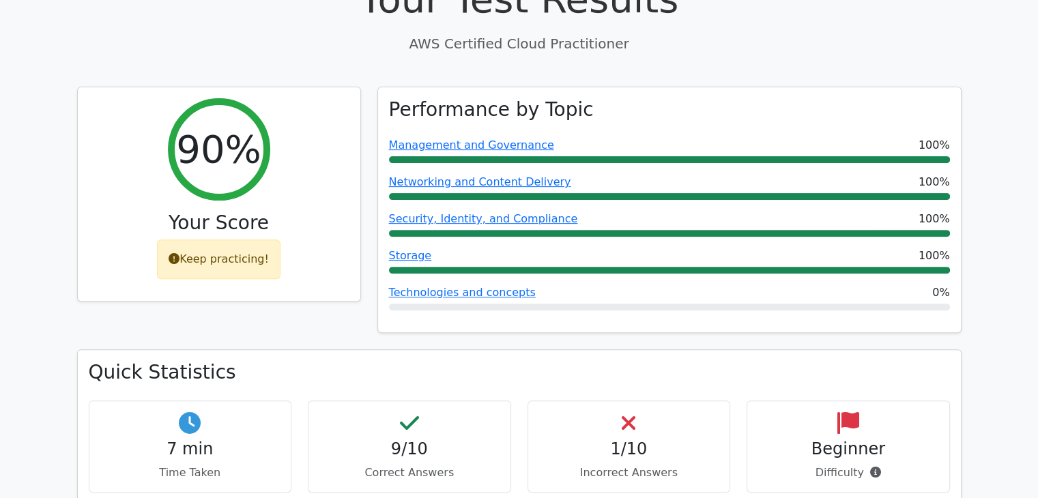
scroll to position [435, 0]
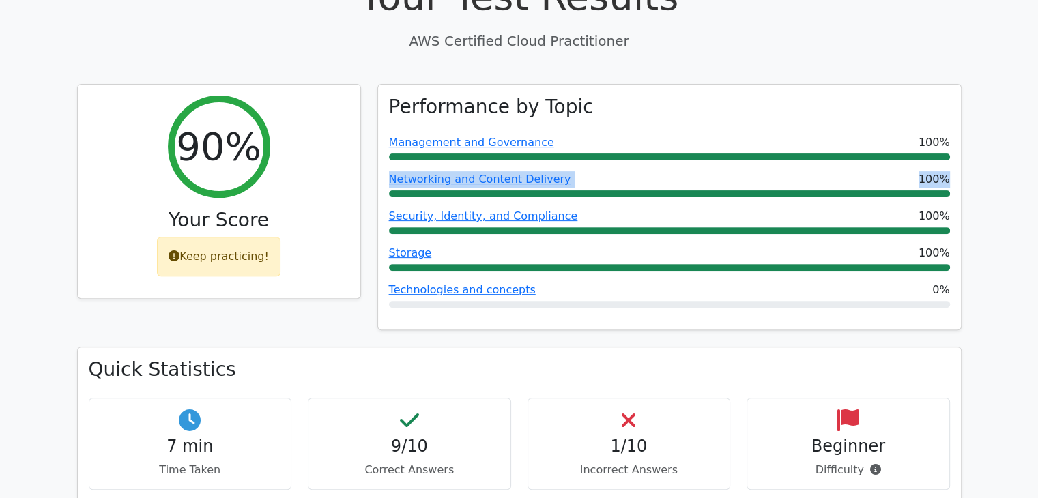
drag, startPoint x: 1037, startPoint y: 119, endPoint x: 1047, endPoint y: 152, distance: 34.3
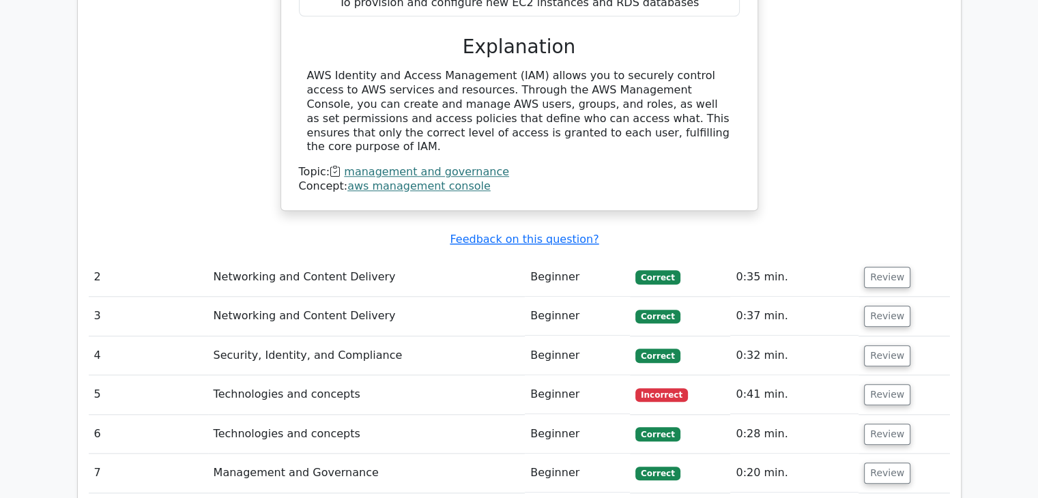
scroll to position [1336, 0]
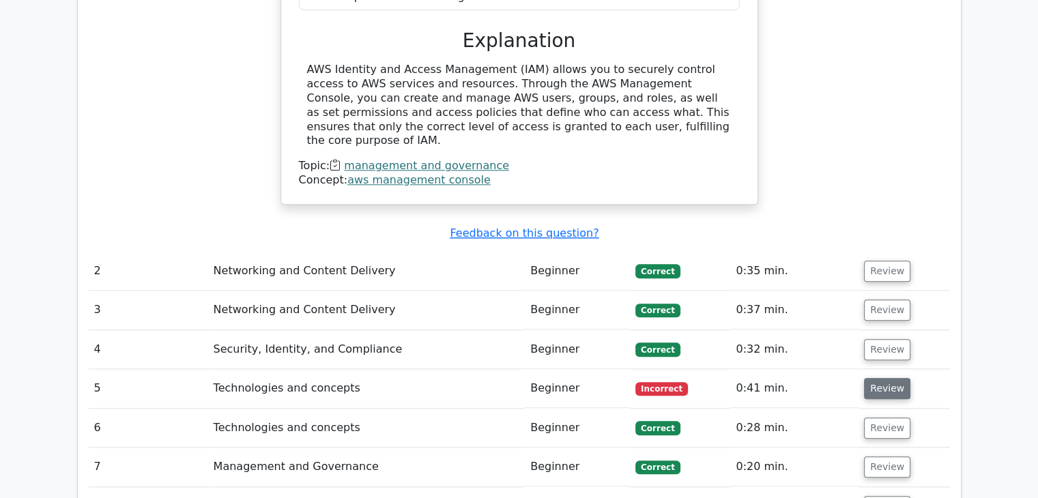
click at [888, 378] on button "Review" at bounding box center [887, 388] width 46 height 21
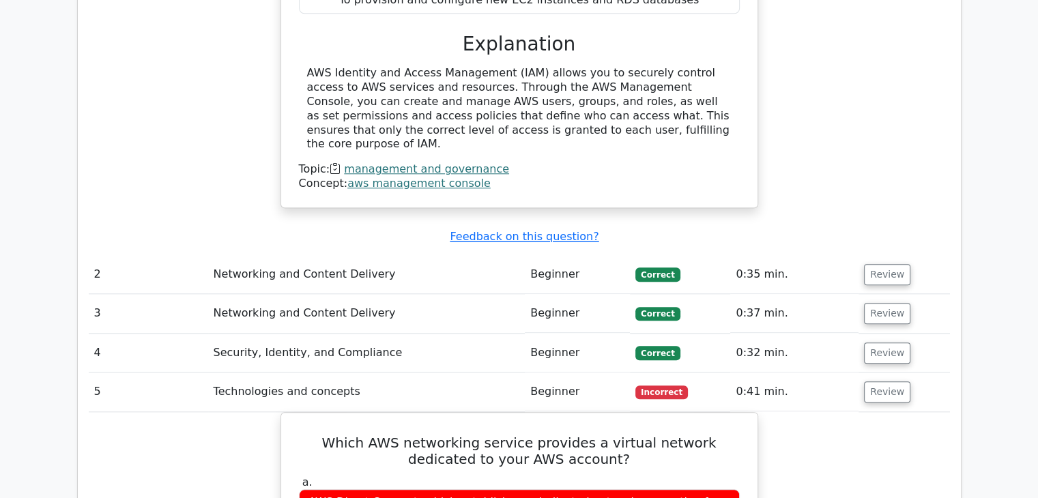
drag, startPoint x: 888, startPoint y: 313, endPoint x: 1048, endPoint y: 262, distance: 167.5
click at [1037, 262] on html "Go Premium [GEOGRAPHIC_DATA]" at bounding box center [519, 250] width 1038 height 3173
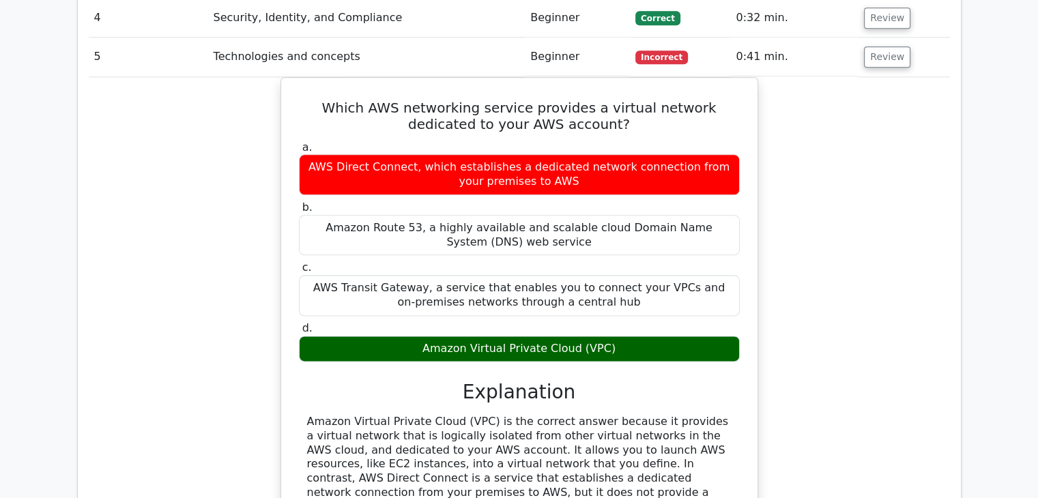
scroll to position [1677, 0]
